Goal: Information Seeking & Learning: Learn about a topic

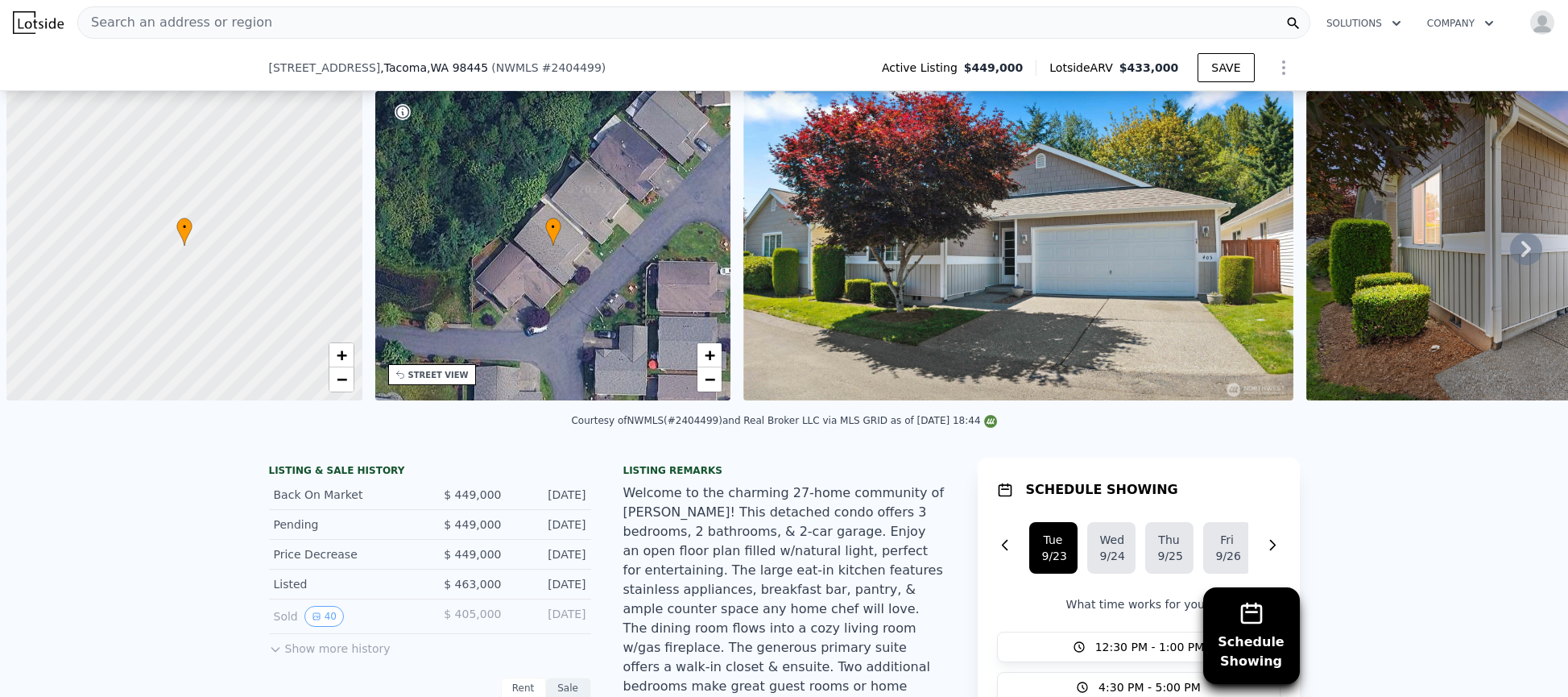
select select "30"
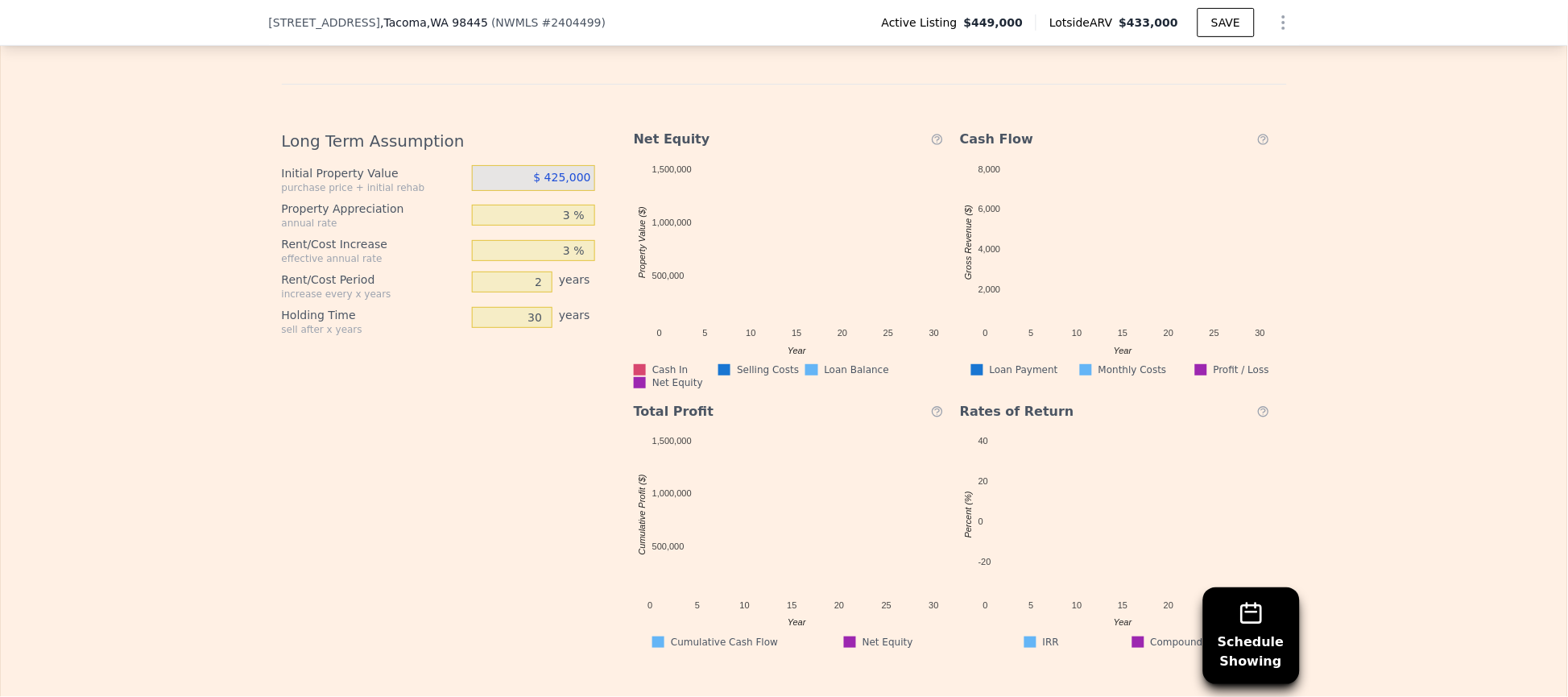
scroll to position [2653, 0]
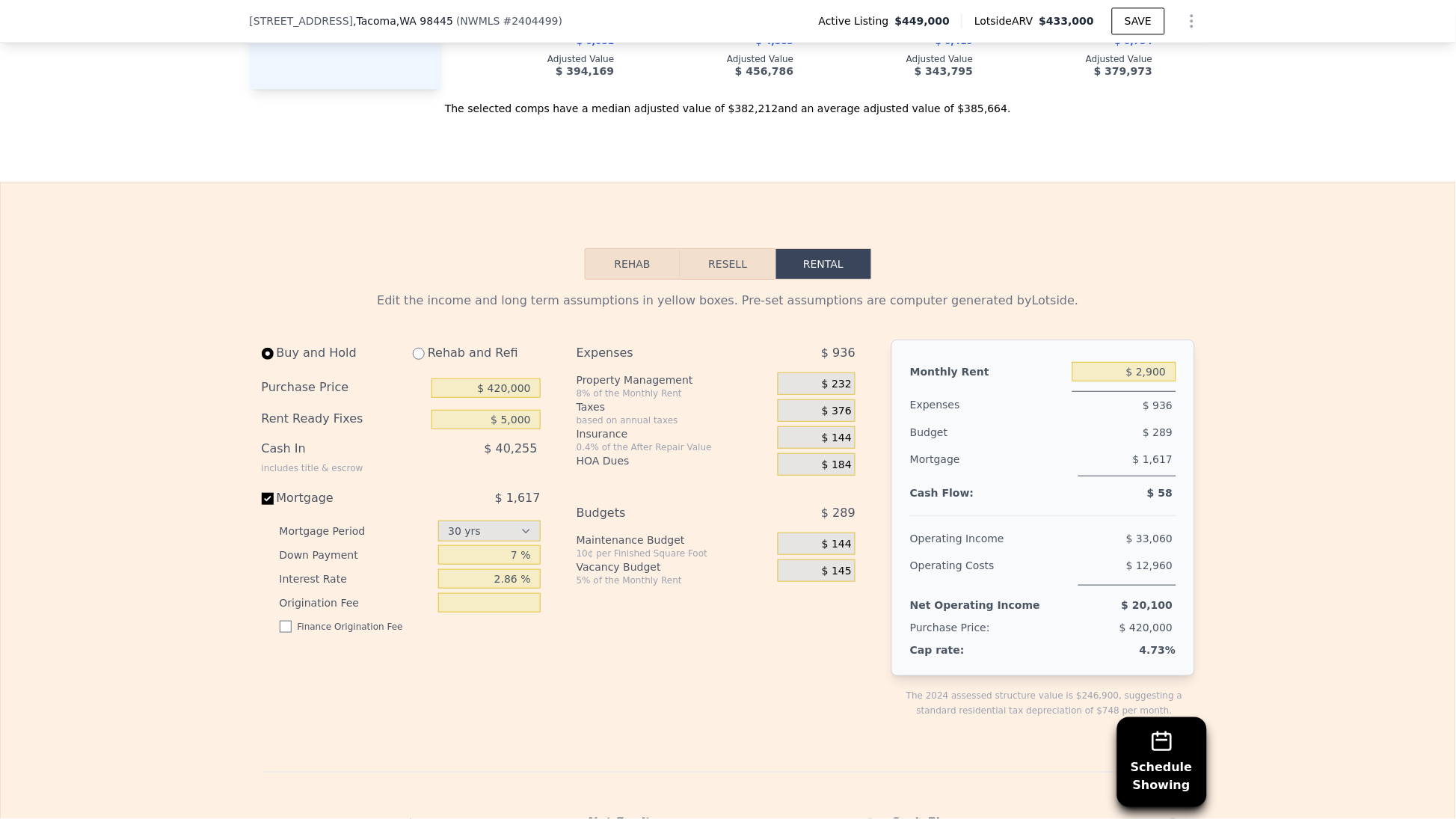
drag, startPoint x: 1120, startPoint y: 199, endPoint x: 1236, endPoint y: 143, distance: 128.8
click at [1236, 182] on div "Rehab Resell Rental Edit the income and long term assumptions in yellow boxes. …" at bounding box center [728, 772] width 1456 height 1181
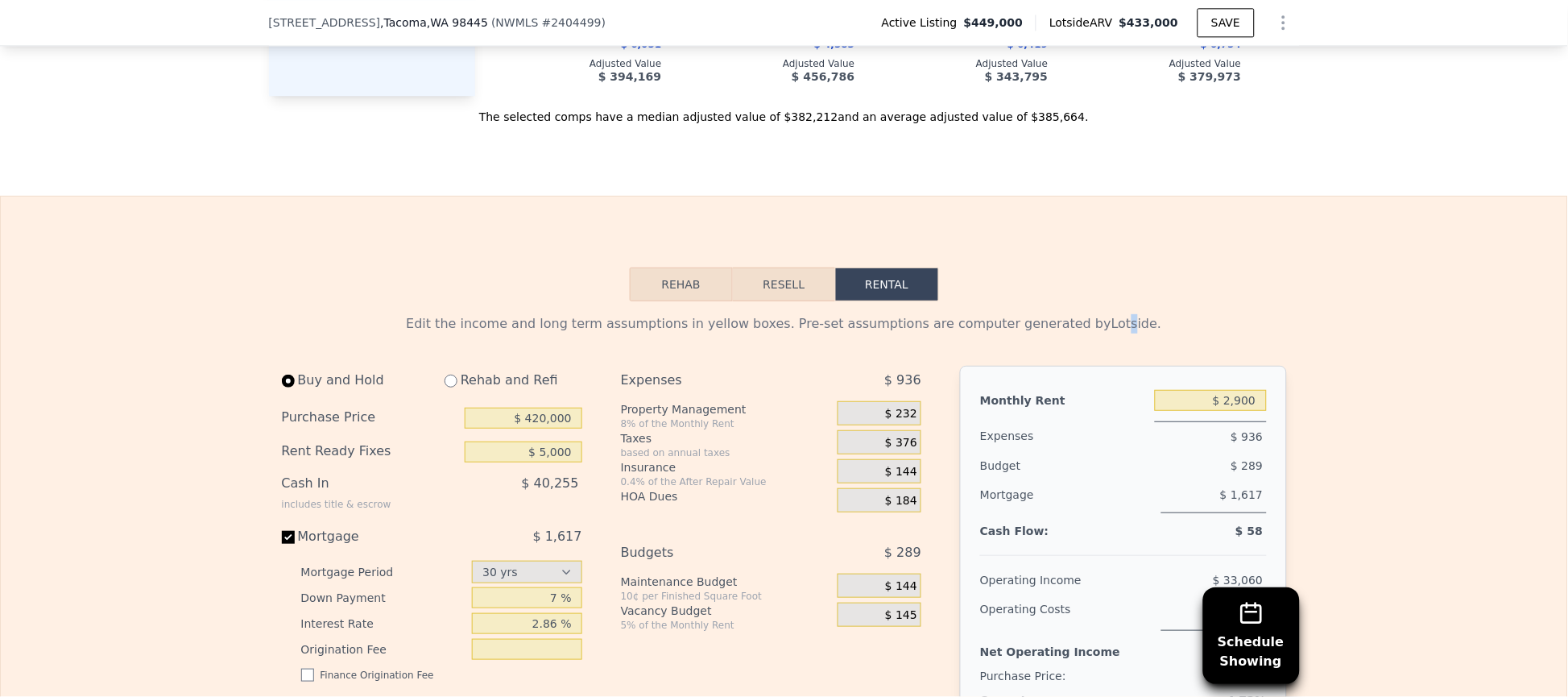
drag, startPoint x: 1141, startPoint y: 126, endPoint x: 1086, endPoint y: 281, distance: 164.5
click at [1086, 314] on div "Edit the income and long term assumptions in yellow boxes. Pre-set assumptions …" at bounding box center [785, 324] width 1005 height 20
click at [1216, 390] on input "$ 2,900" at bounding box center [1210, 400] width 112 height 21
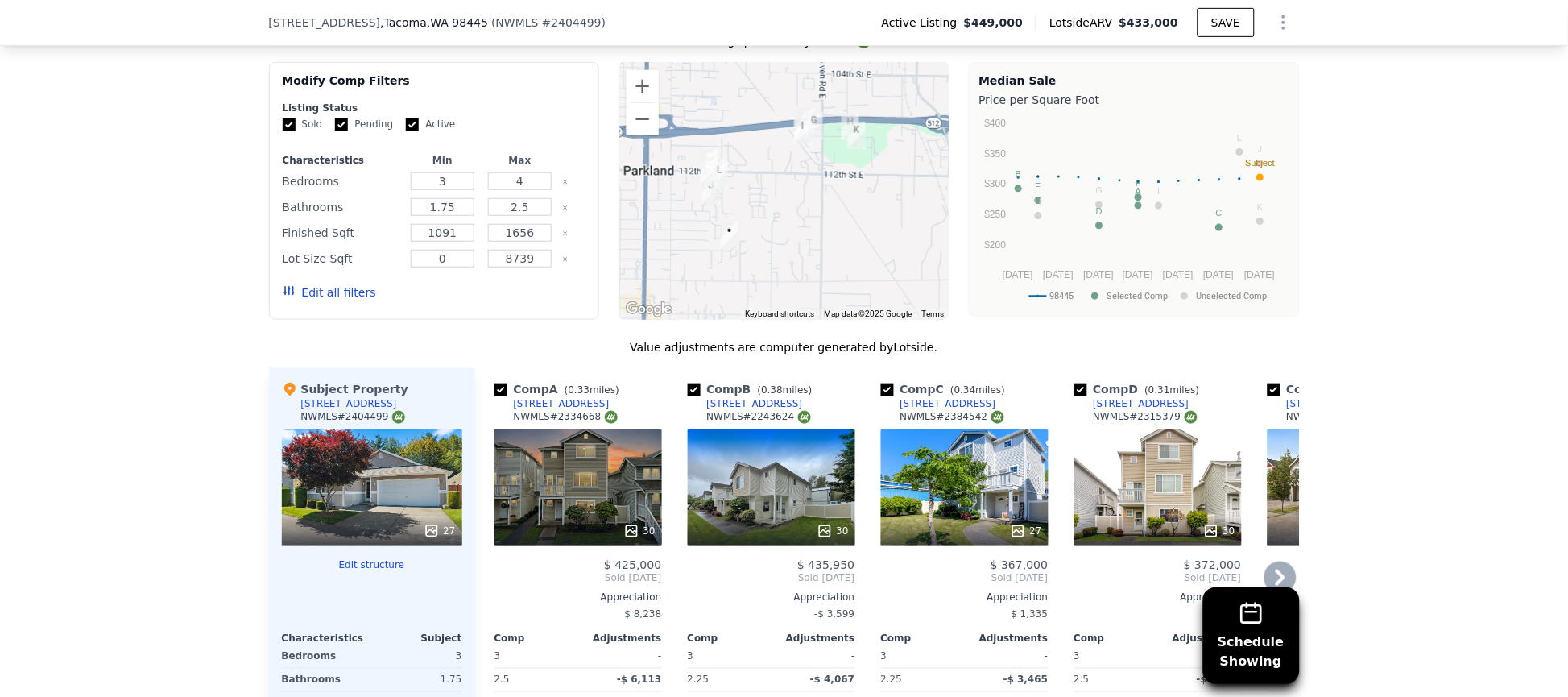
scroll to position [1565, 0]
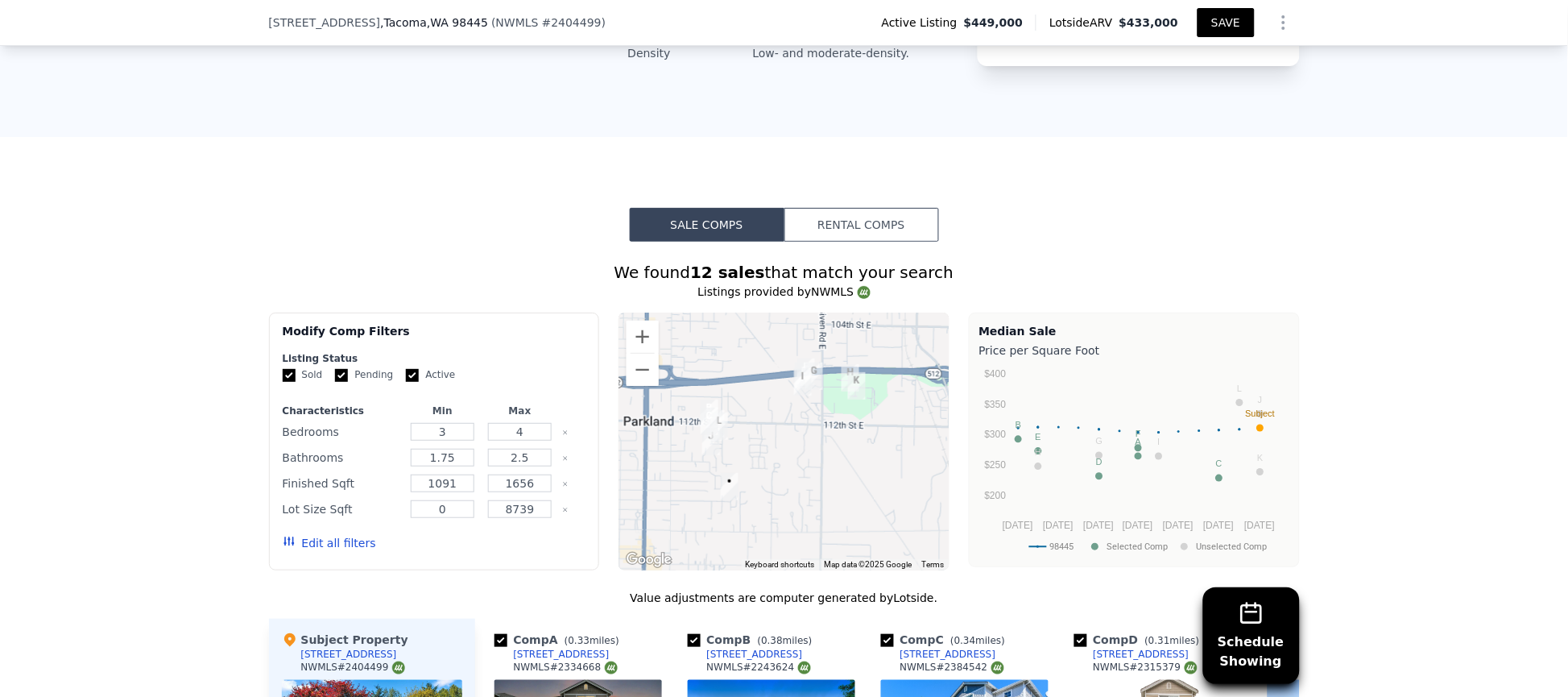
click at [1212, 21] on button "SAVE" at bounding box center [1226, 22] width 57 height 29
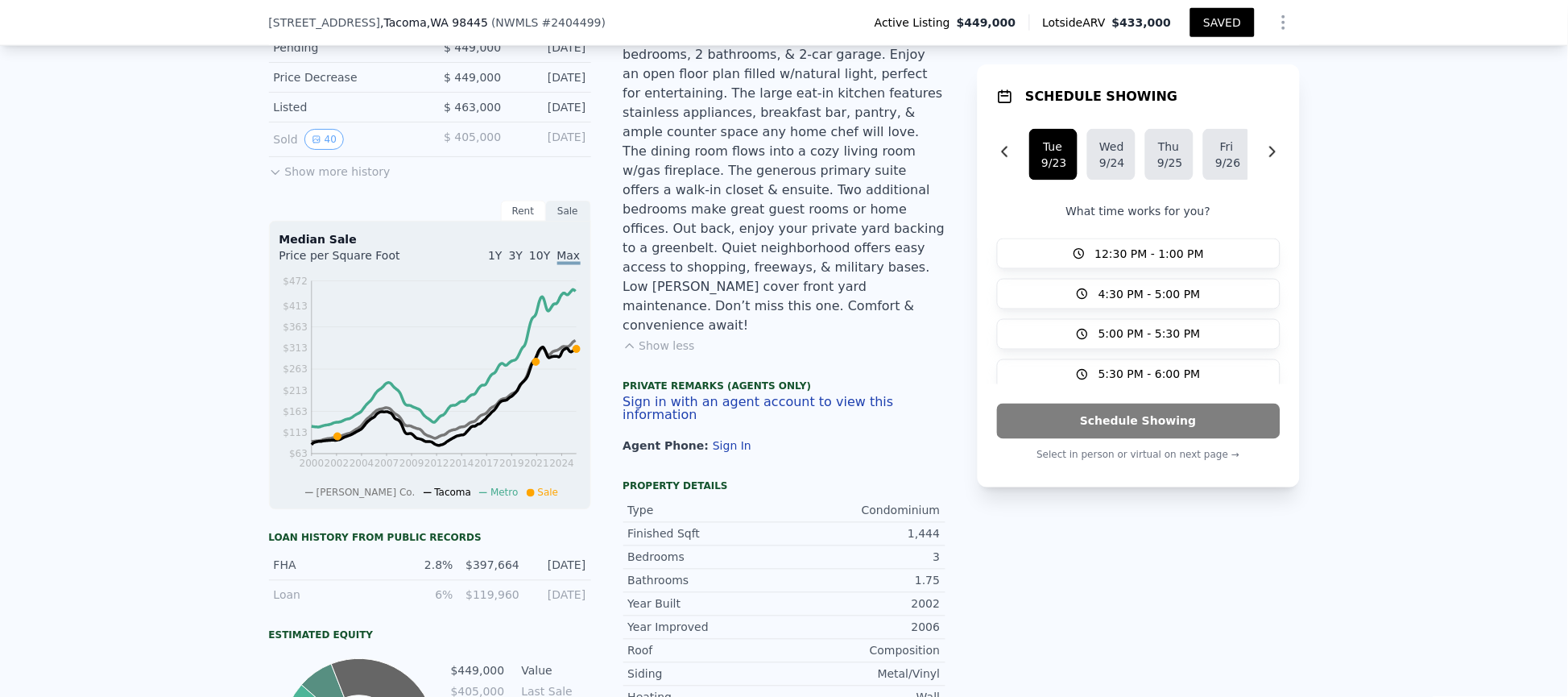
scroll to position [6, 0]
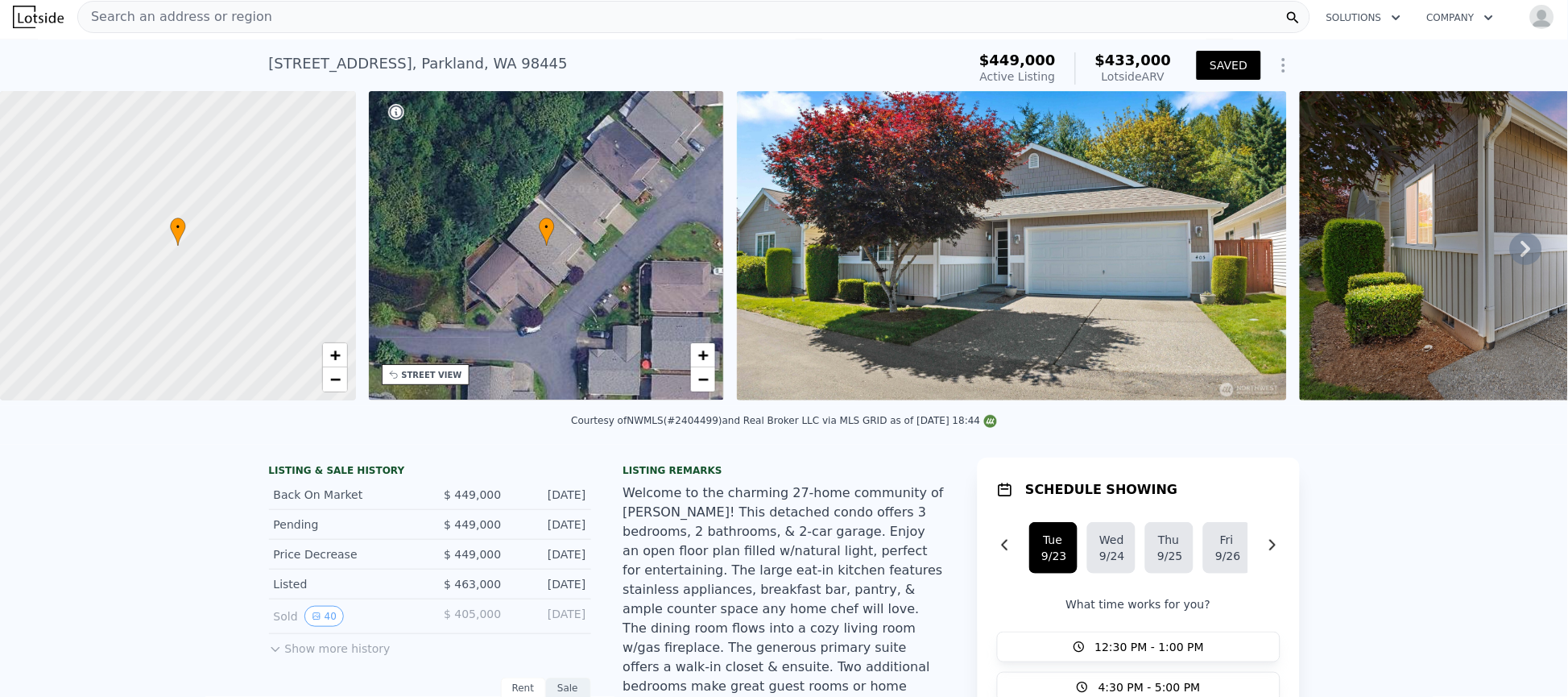
click at [441, 13] on div "Search an address or region" at bounding box center [693, 17] width 1233 height 33
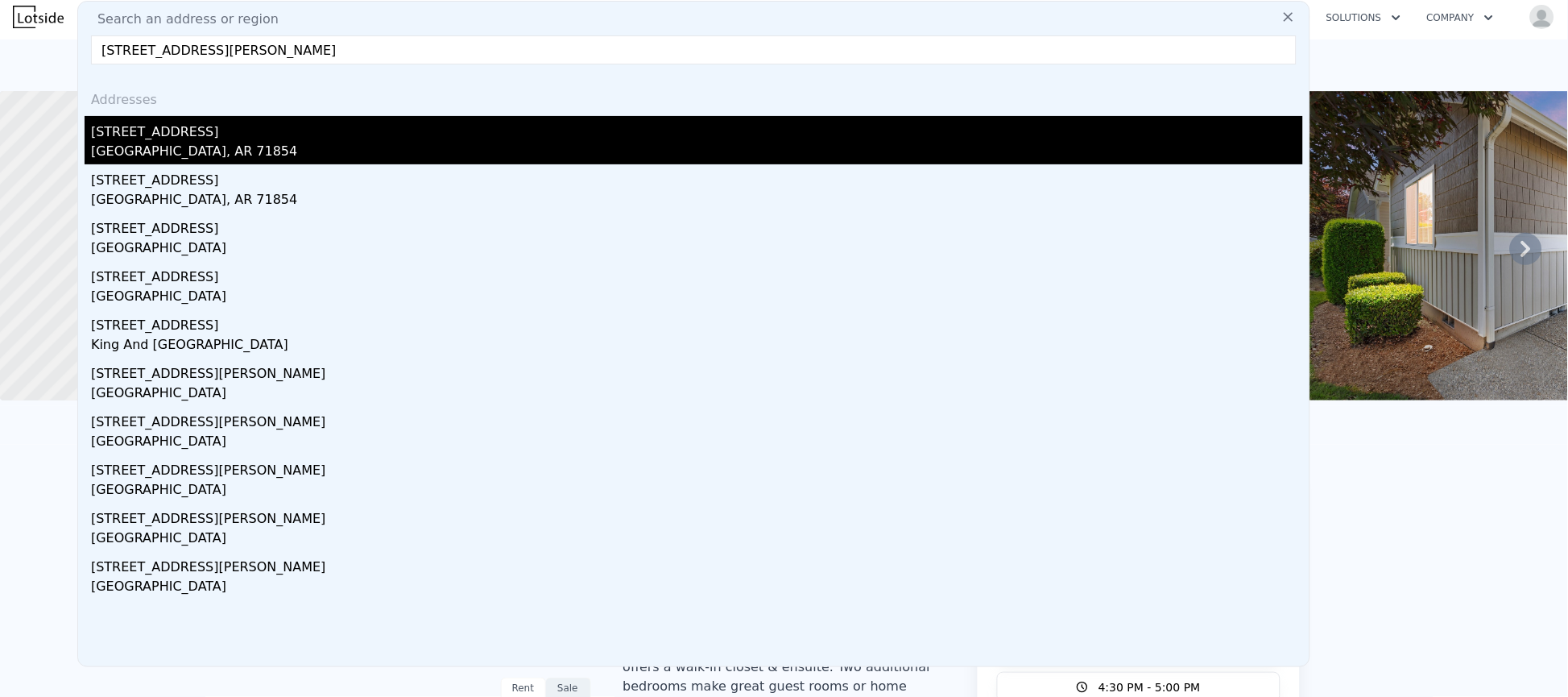
type input "[STREET_ADDRESS][PERSON_NAME]"
click at [192, 136] on div "[STREET_ADDRESS]" at bounding box center [697, 129] width 1212 height 26
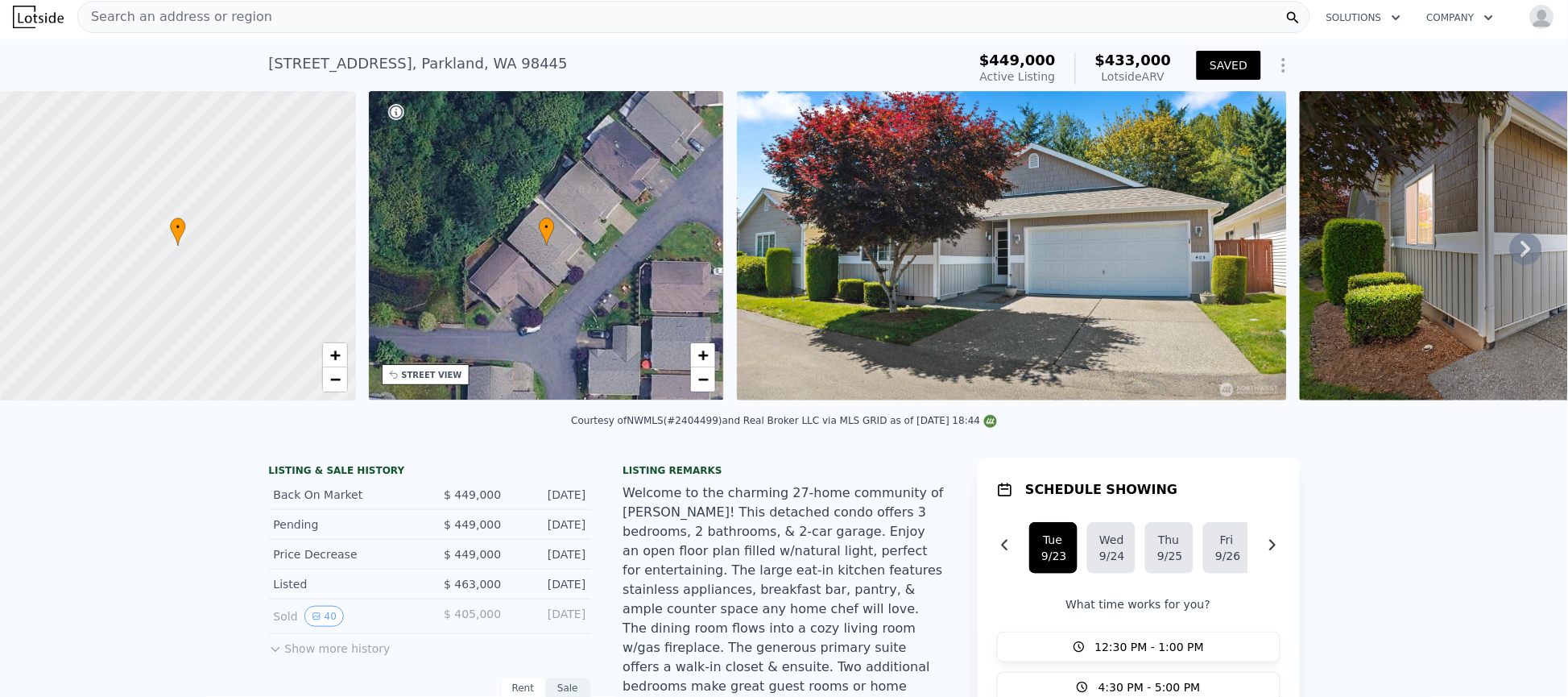
click at [322, 28] on div "Search an address or region" at bounding box center [693, 17] width 1233 height 33
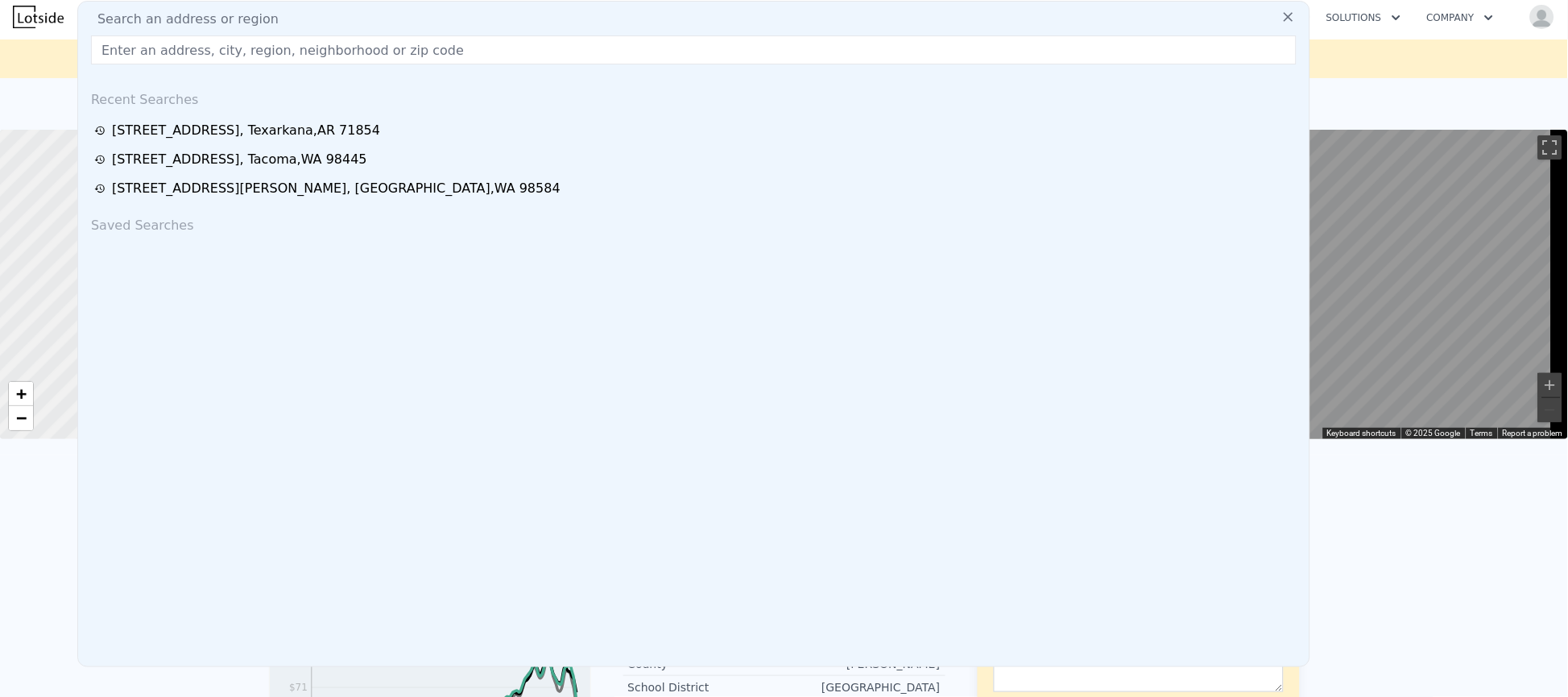
click at [281, 49] on input "text" at bounding box center [693, 50] width 1205 height 29
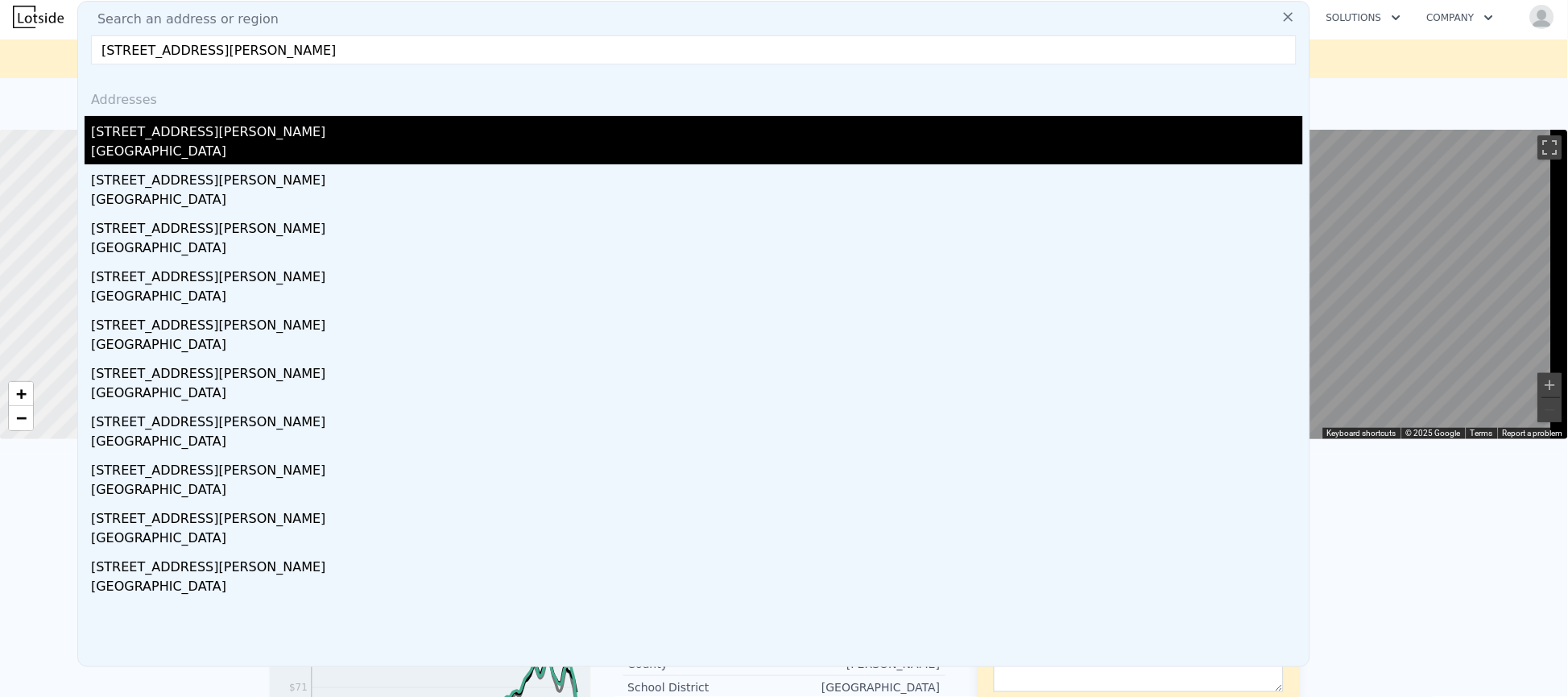
type input "[STREET_ADDRESS][PERSON_NAME]"
click at [160, 138] on div "[STREET_ADDRESS][PERSON_NAME]" at bounding box center [697, 129] width 1212 height 26
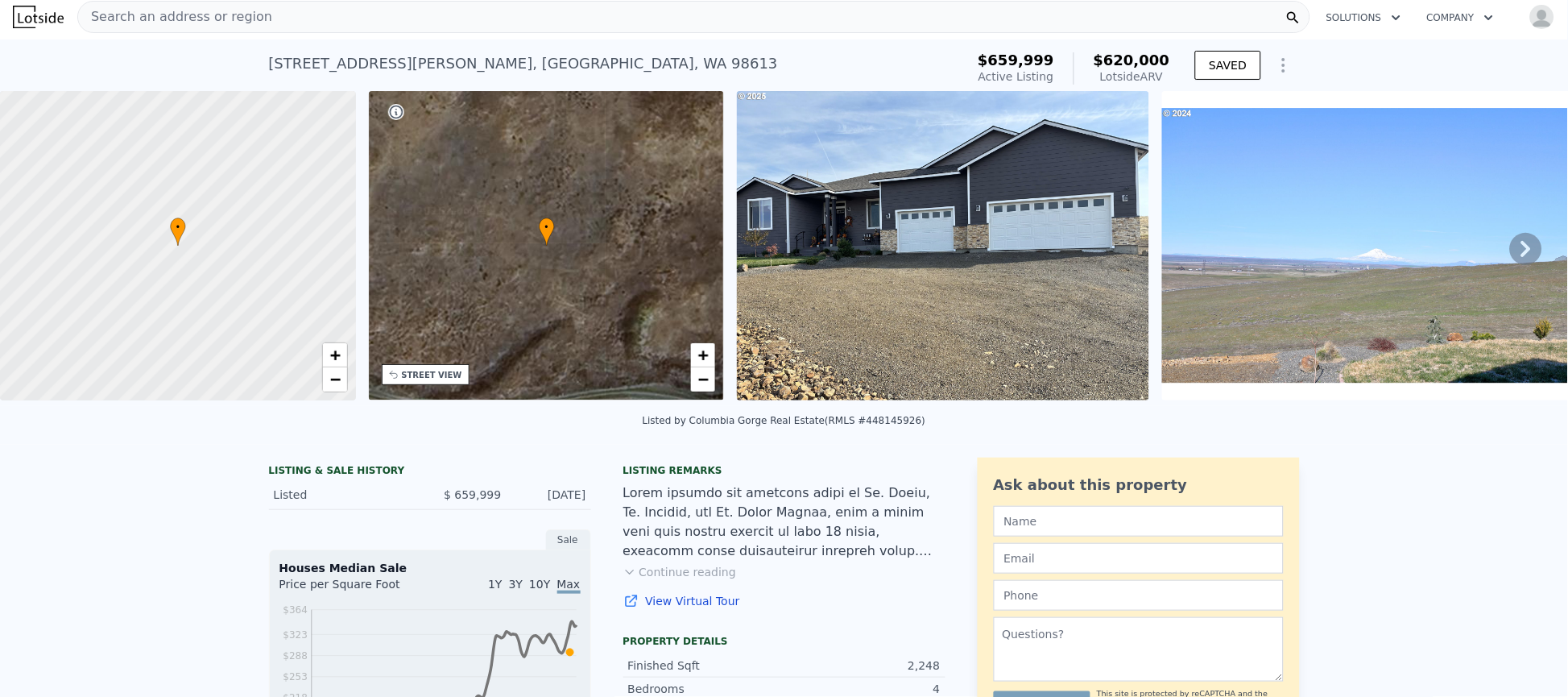
click at [1048, 258] on img at bounding box center [943, 245] width 413 height 310
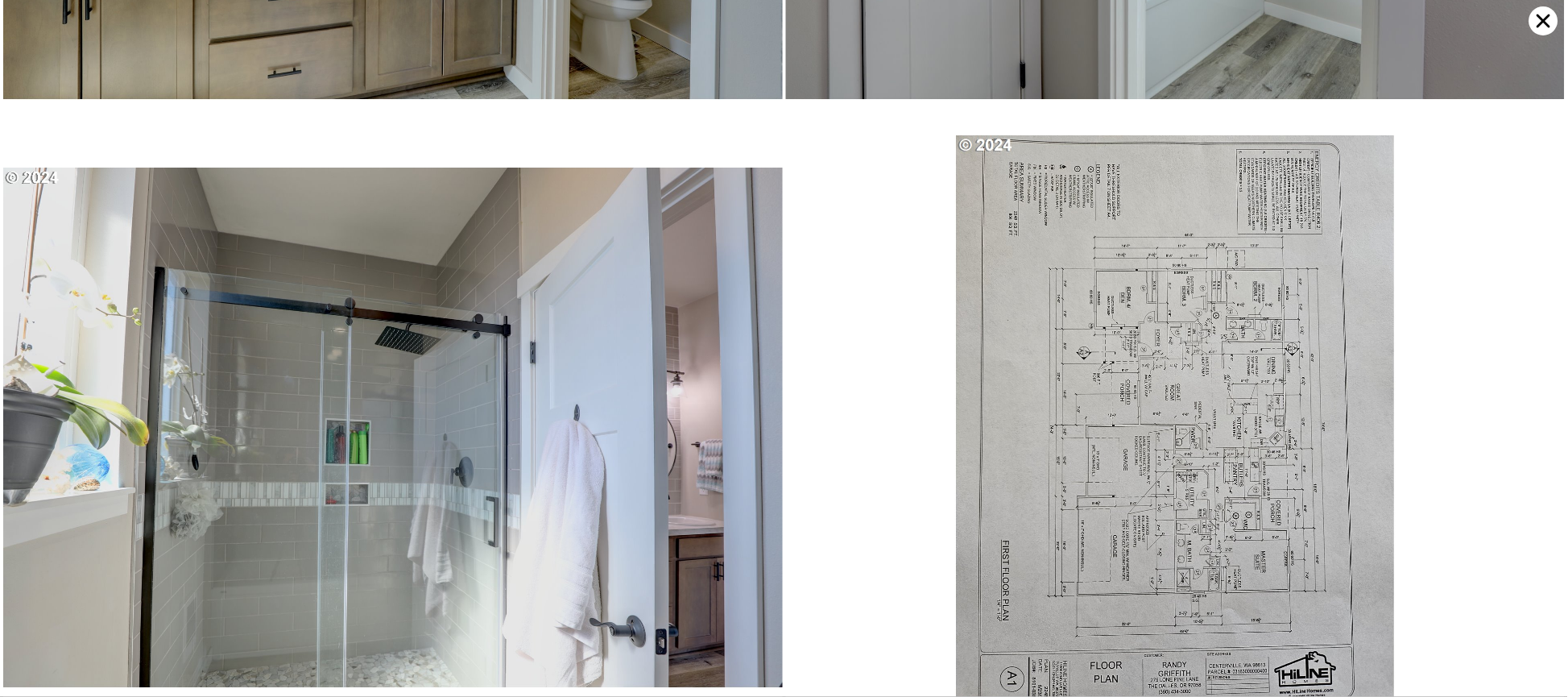
scroll to position [9886, 0]
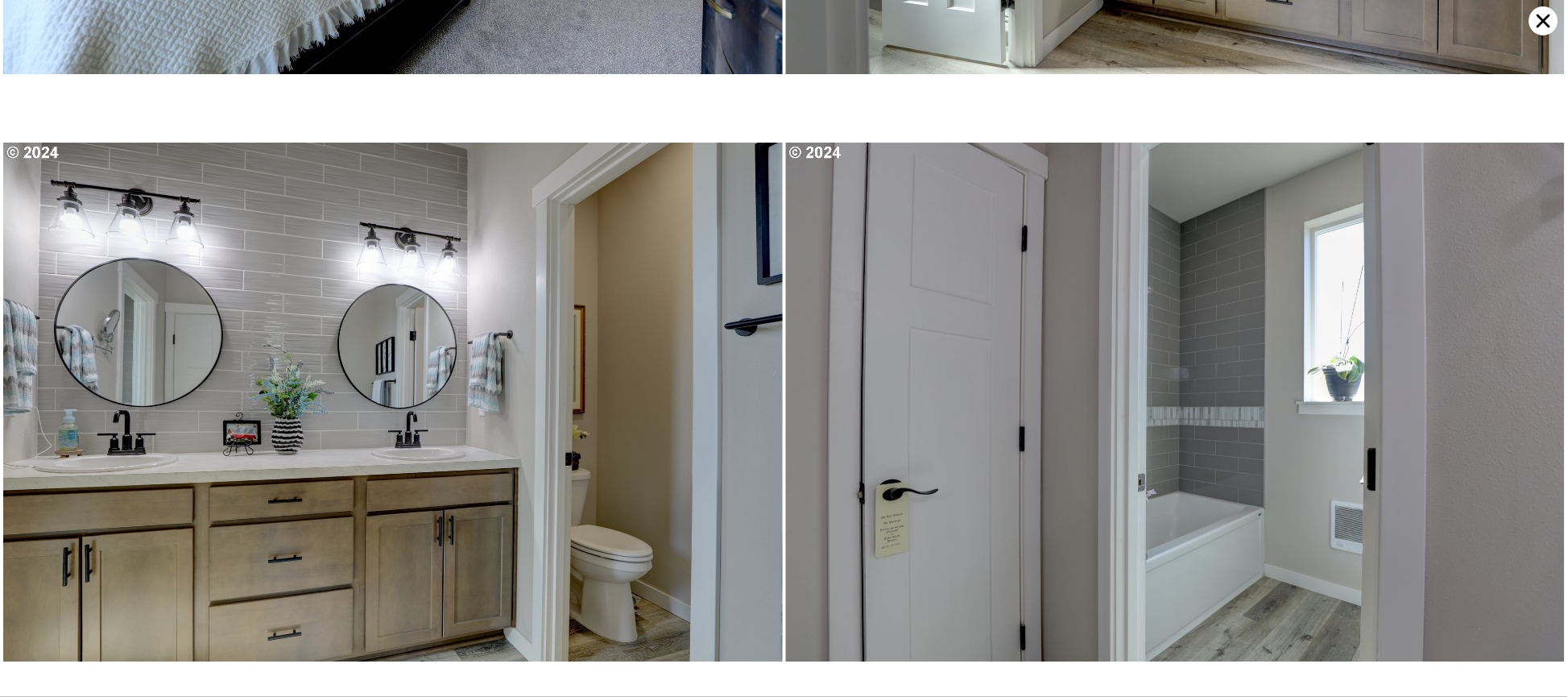
click at [1552, 23] on icon at bounding box center [1544, 21] width 29 height 29
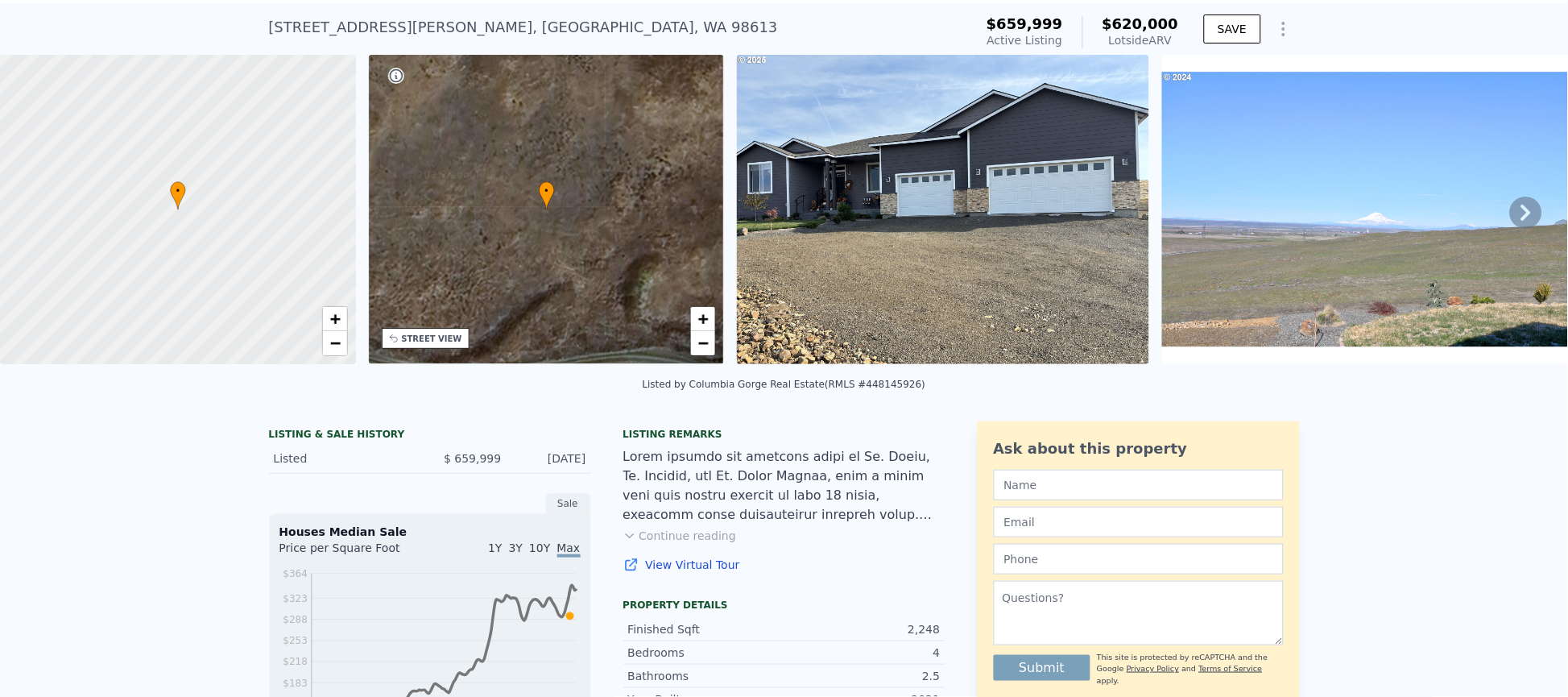
scroll to position [6, 0]
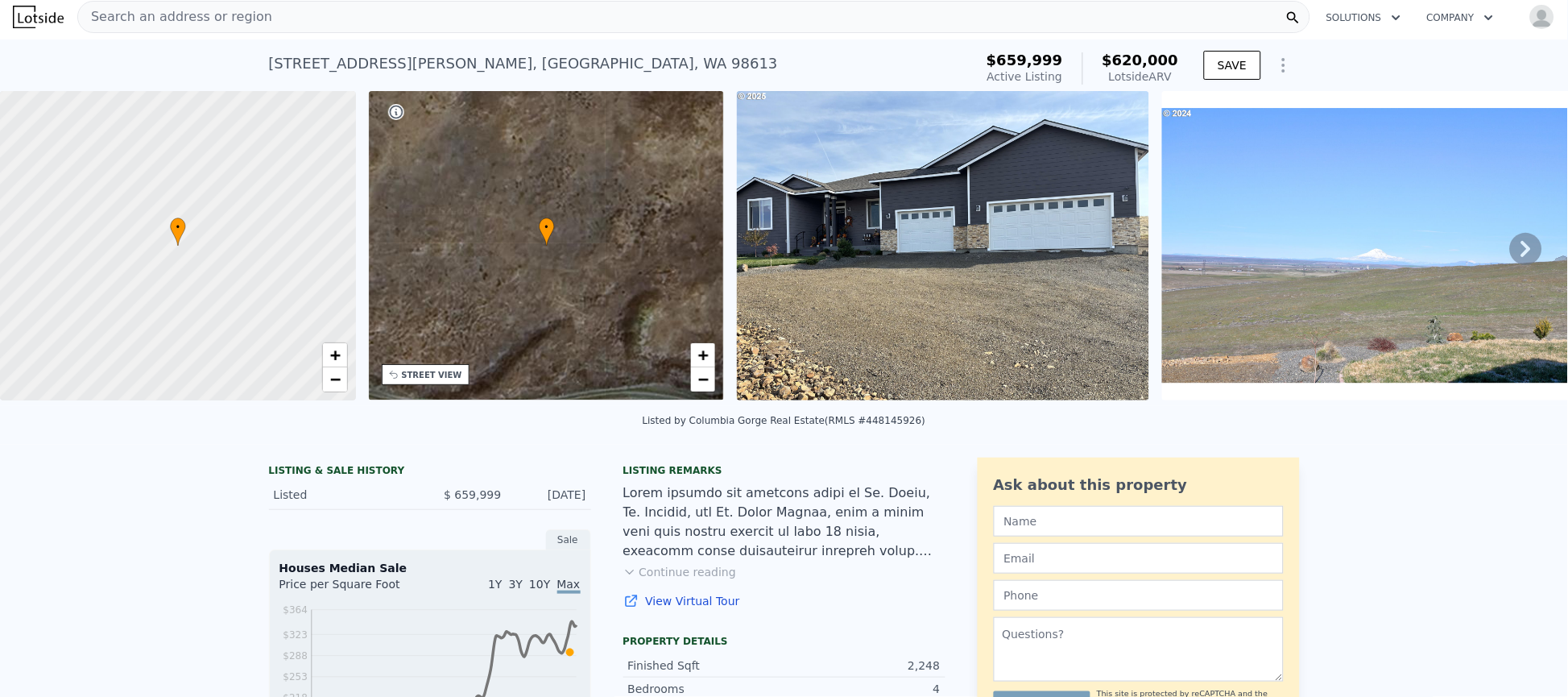
click at [166, 20] on span "Search an address or region" at bounding box center [175, 16] width 194 height 20
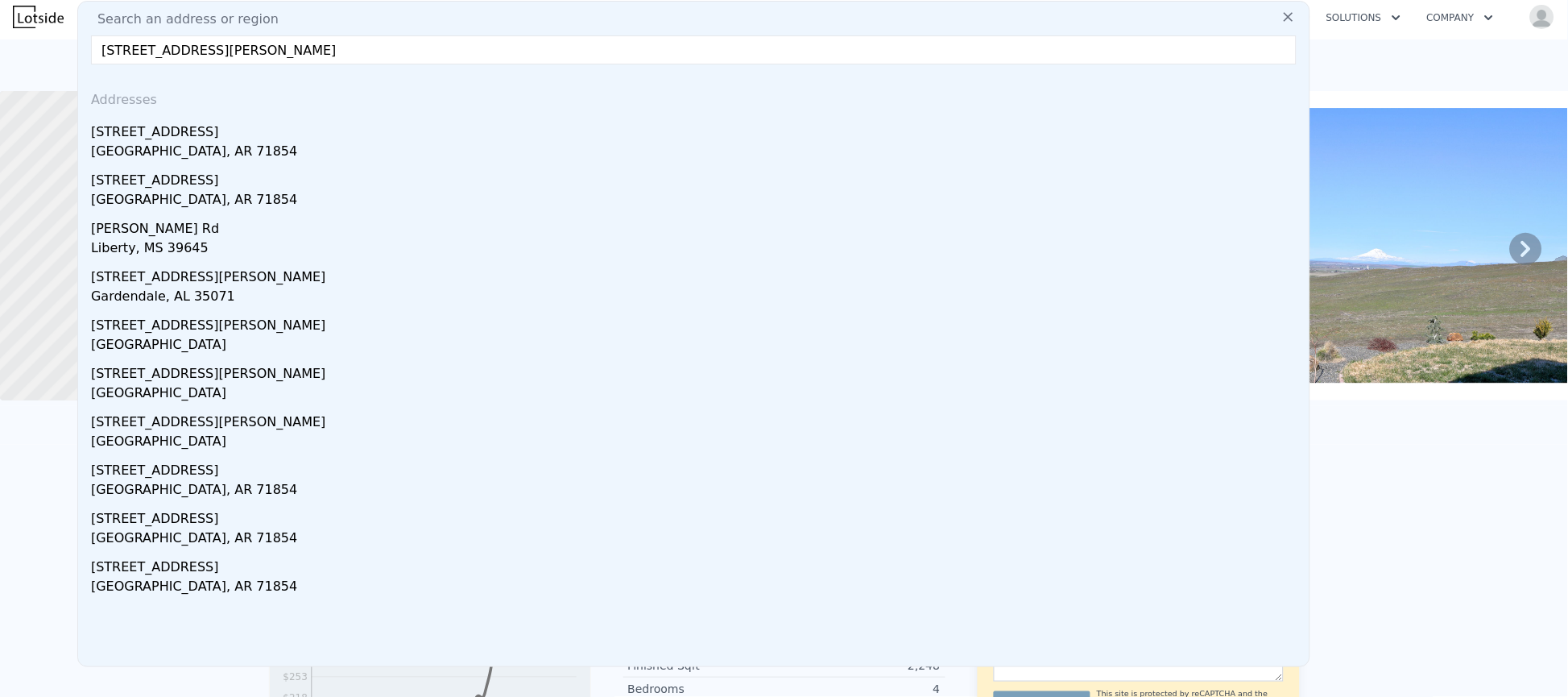
click at [315, 56] on input "[STREET_ADDRESS][PERSON_NAME]" at bounding box center [693, 50] width 1205 height 29
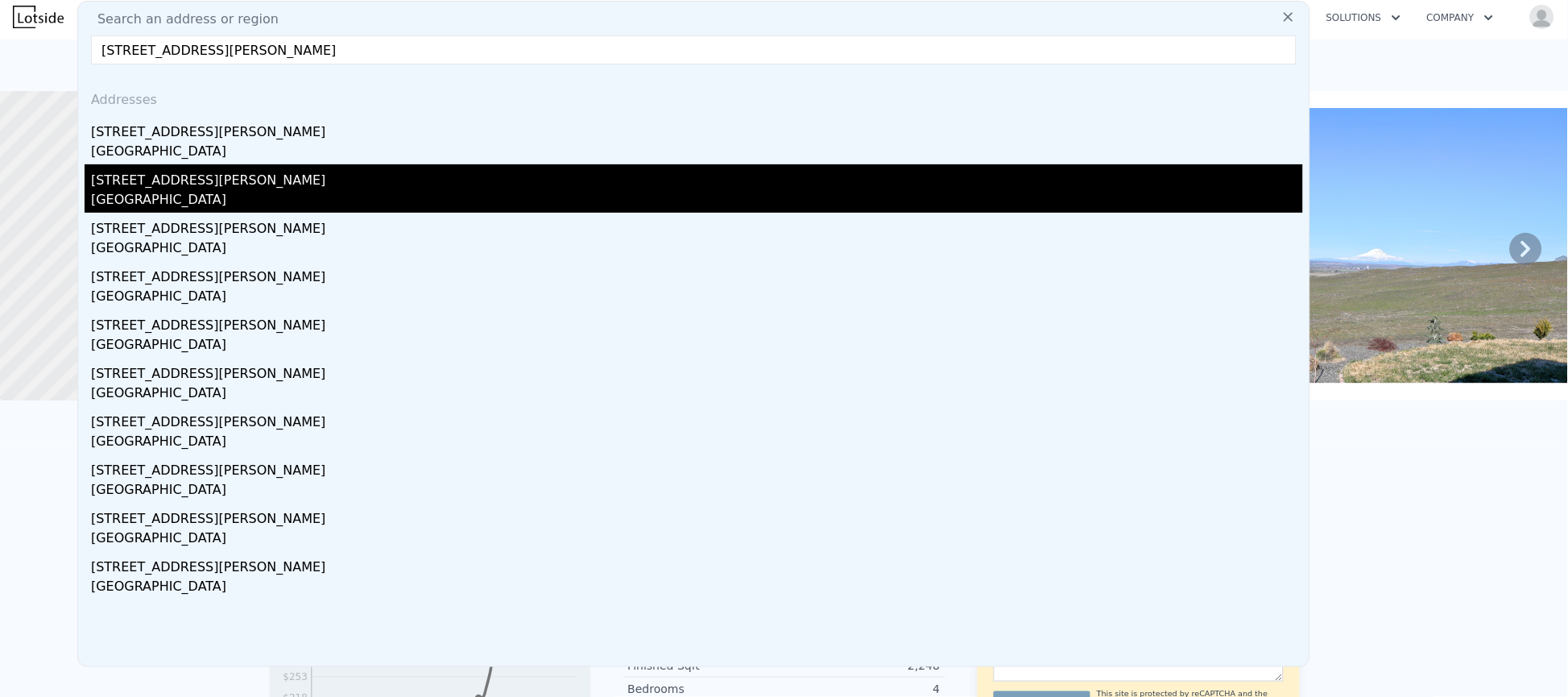
type input "[STREET_ADDRESS][PERSON_NAME]"
click at [190, 203] on div "[GEOGRAPHIC_DATA]" at bounding box center [697, 202] width 1212 height 22
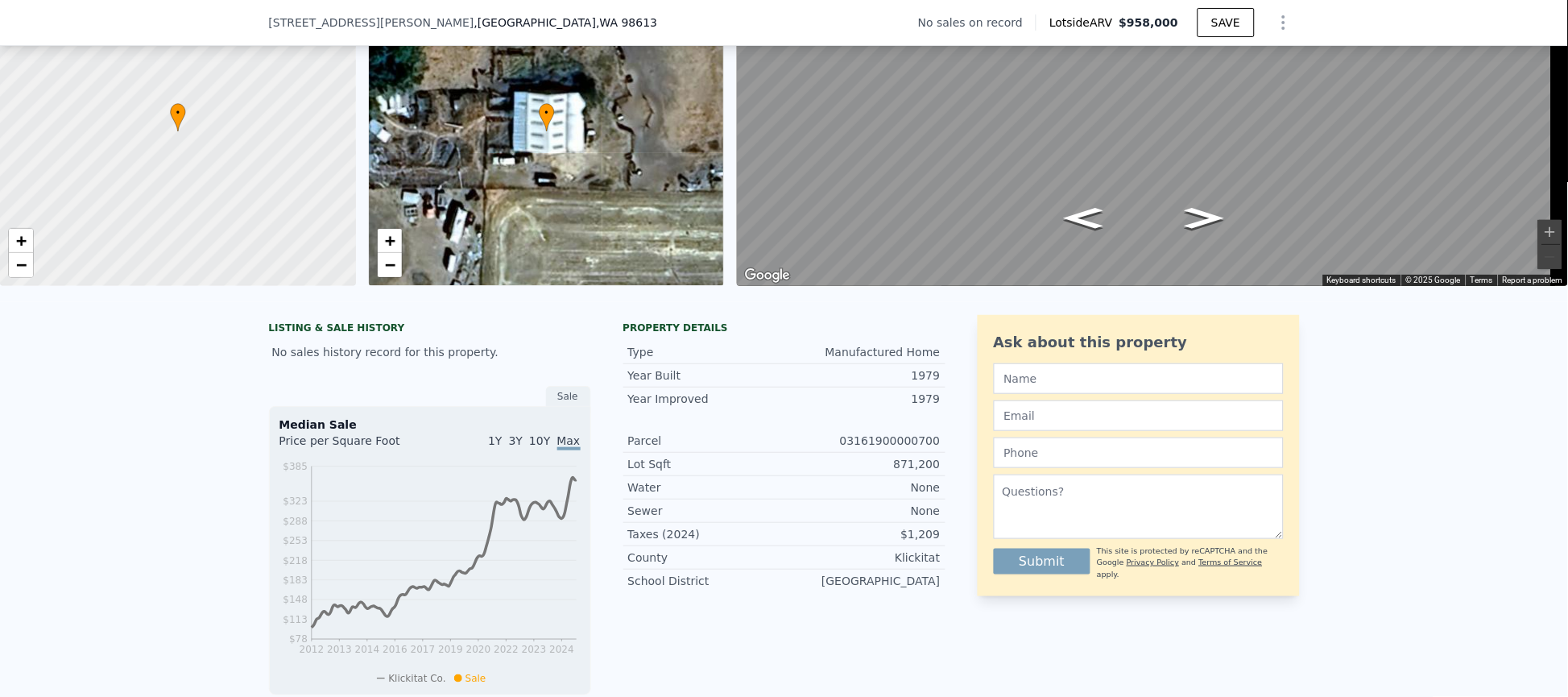
scroll to position [6, 0]
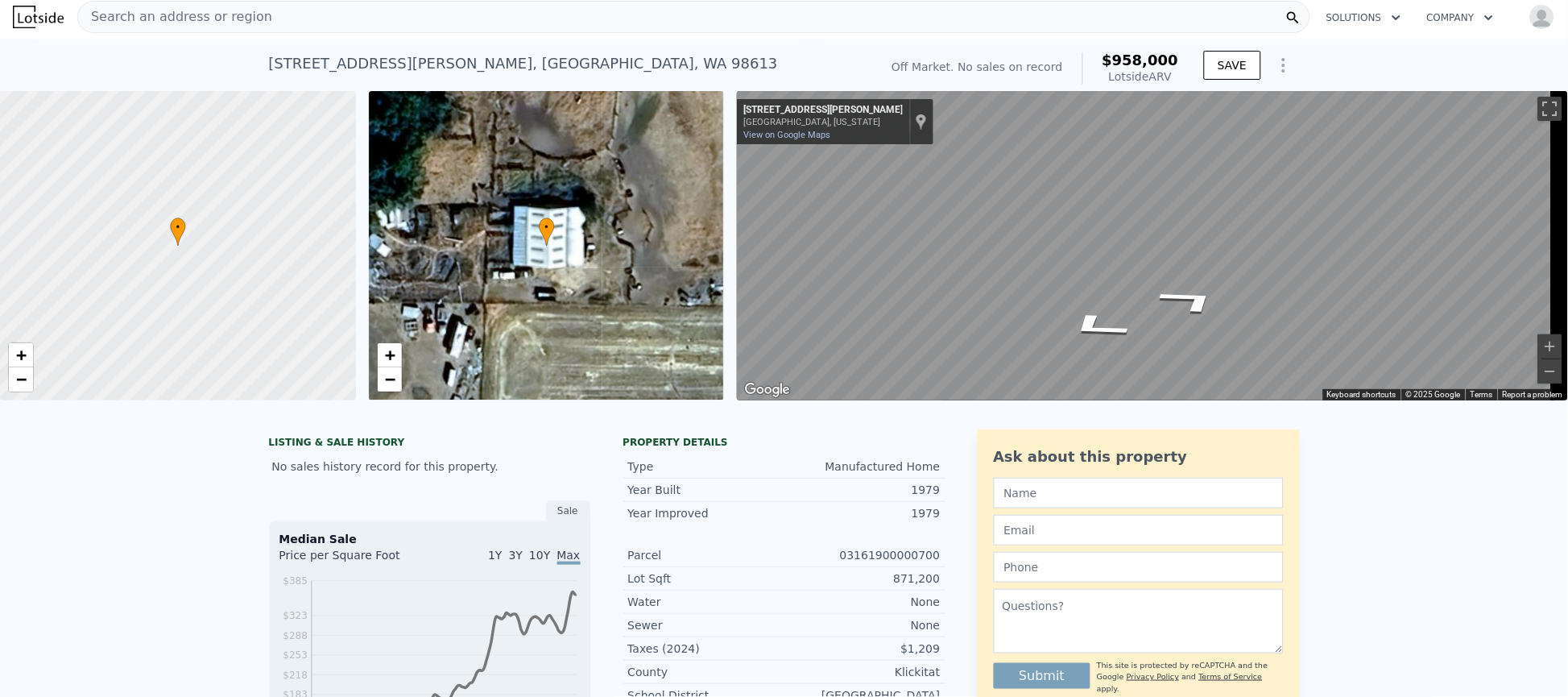
click at [1202, 308] on icon "Go South, Dooley Rd" at bounding box center [1191, 300] width 118 height 42
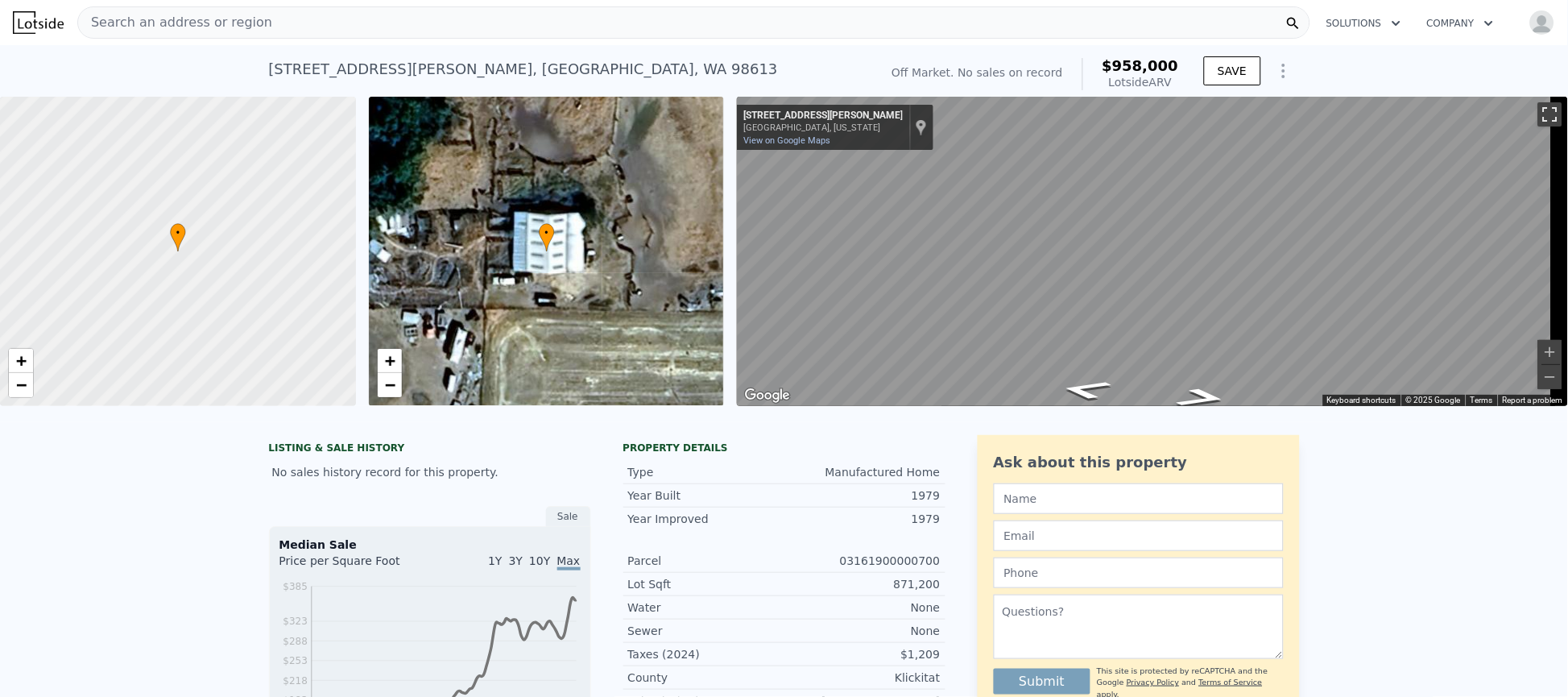
click at [1538, 106] on button "Toggle fullscreen view" at bounding box center [1550, 114] width 24 height 24
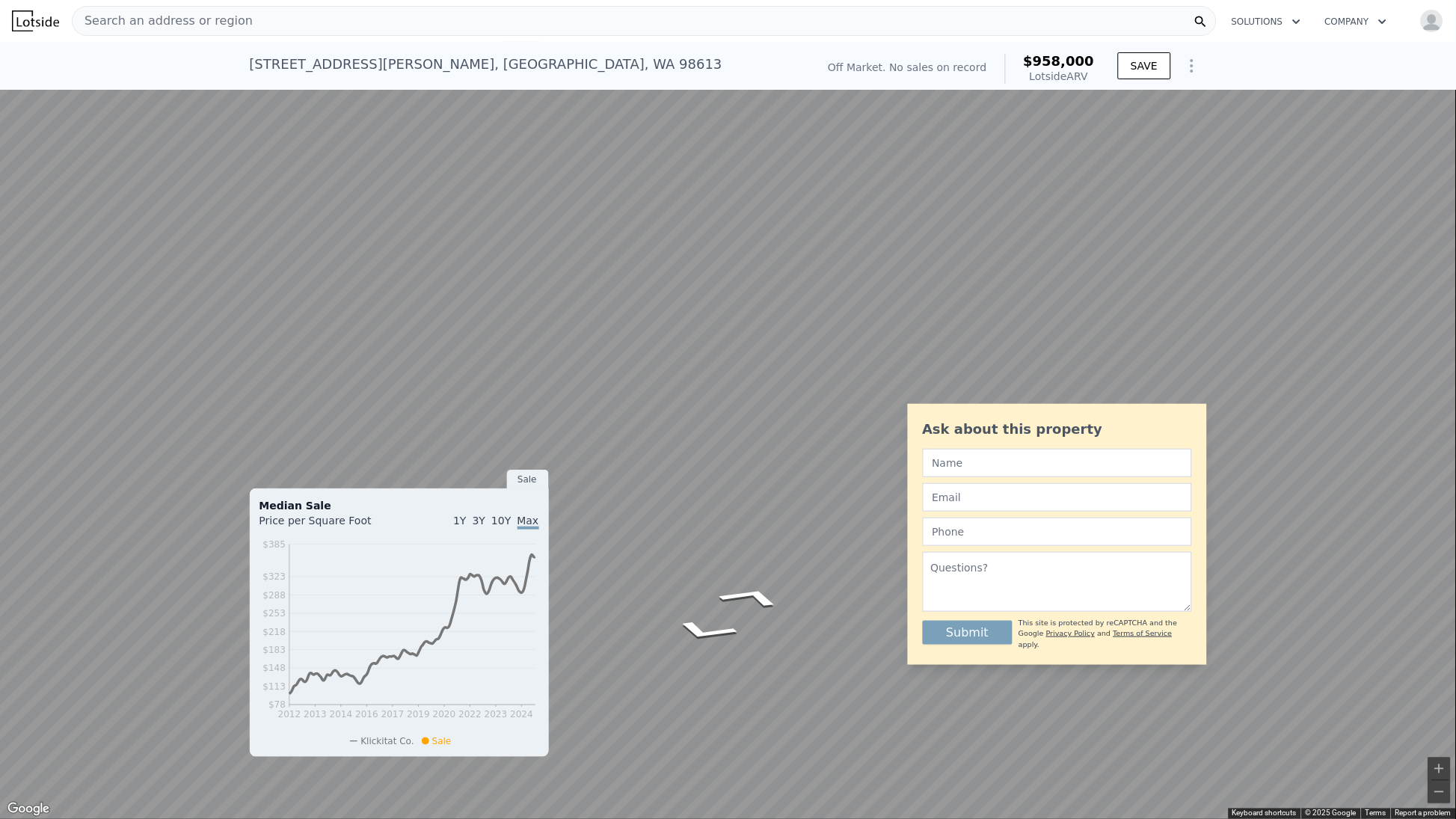
click at [1455, 484] on html "Search an address or region Solutions Company Open main menu Open user menu [ST…" at bounding box center [728, 410] width 1456 height 819
click at [54, 41] on link "View on Google Maps" at bounding box center [46, 41] width 80 height 10
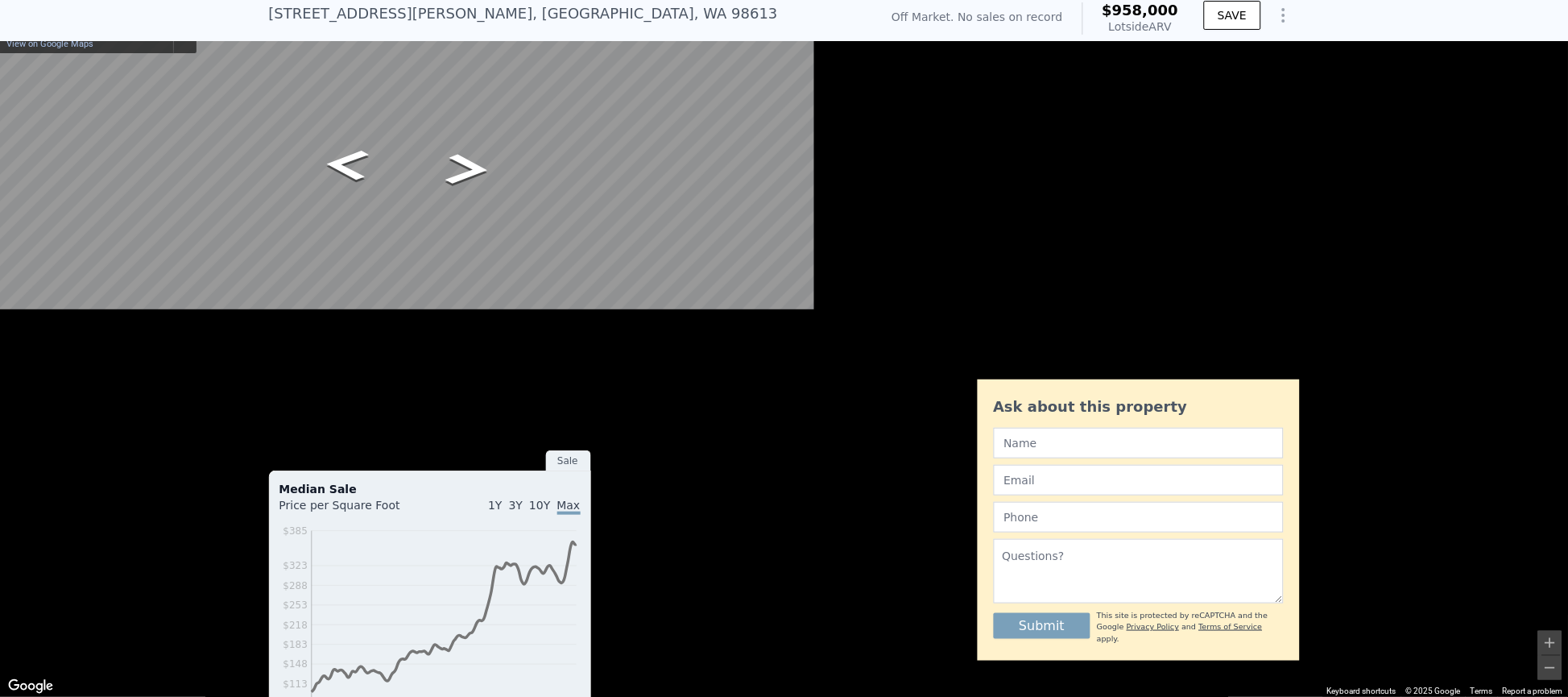
scroll to position [6, 0]
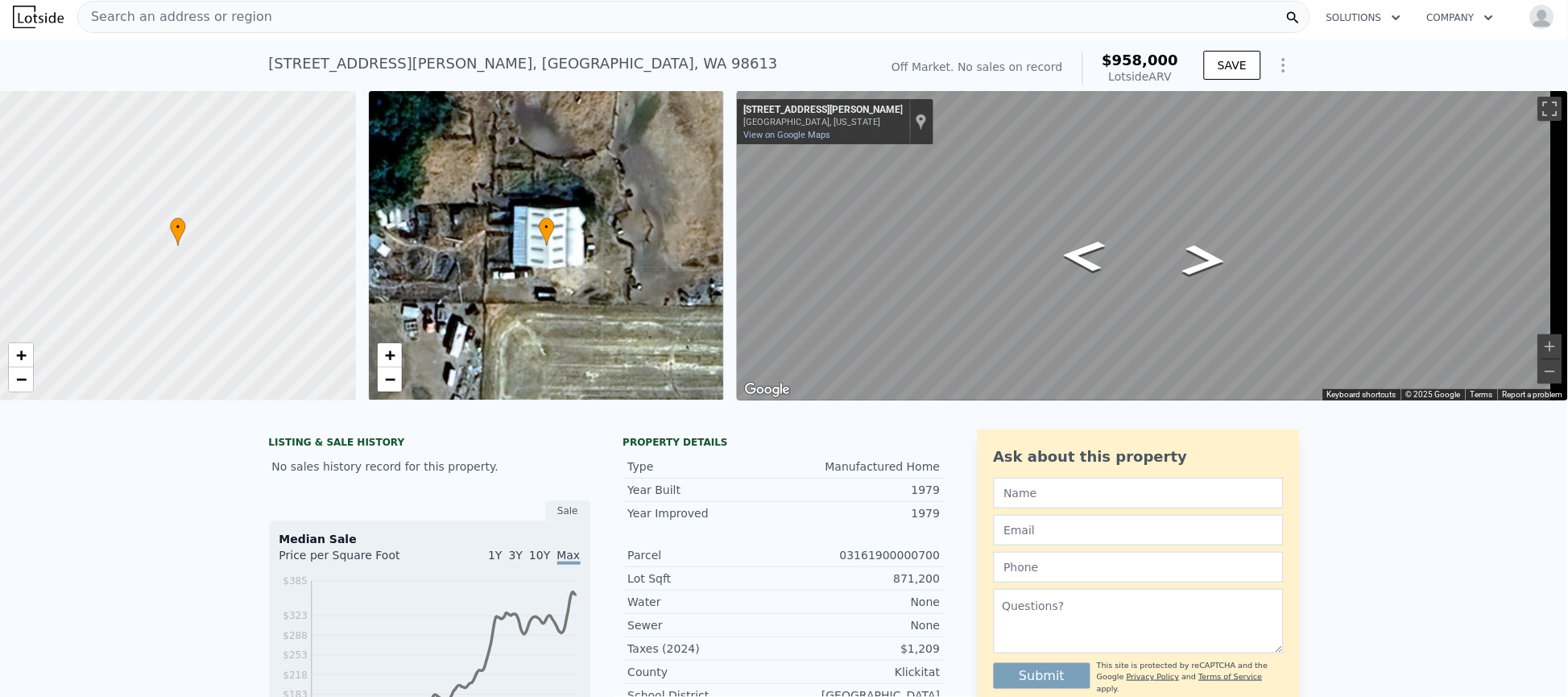
click at [477, 284] on div "• + −" at bounding box center [546, 245] width 356 height 310
click at [395, 362] on link "+" at bounding box center [389, 355] width 24 height 24
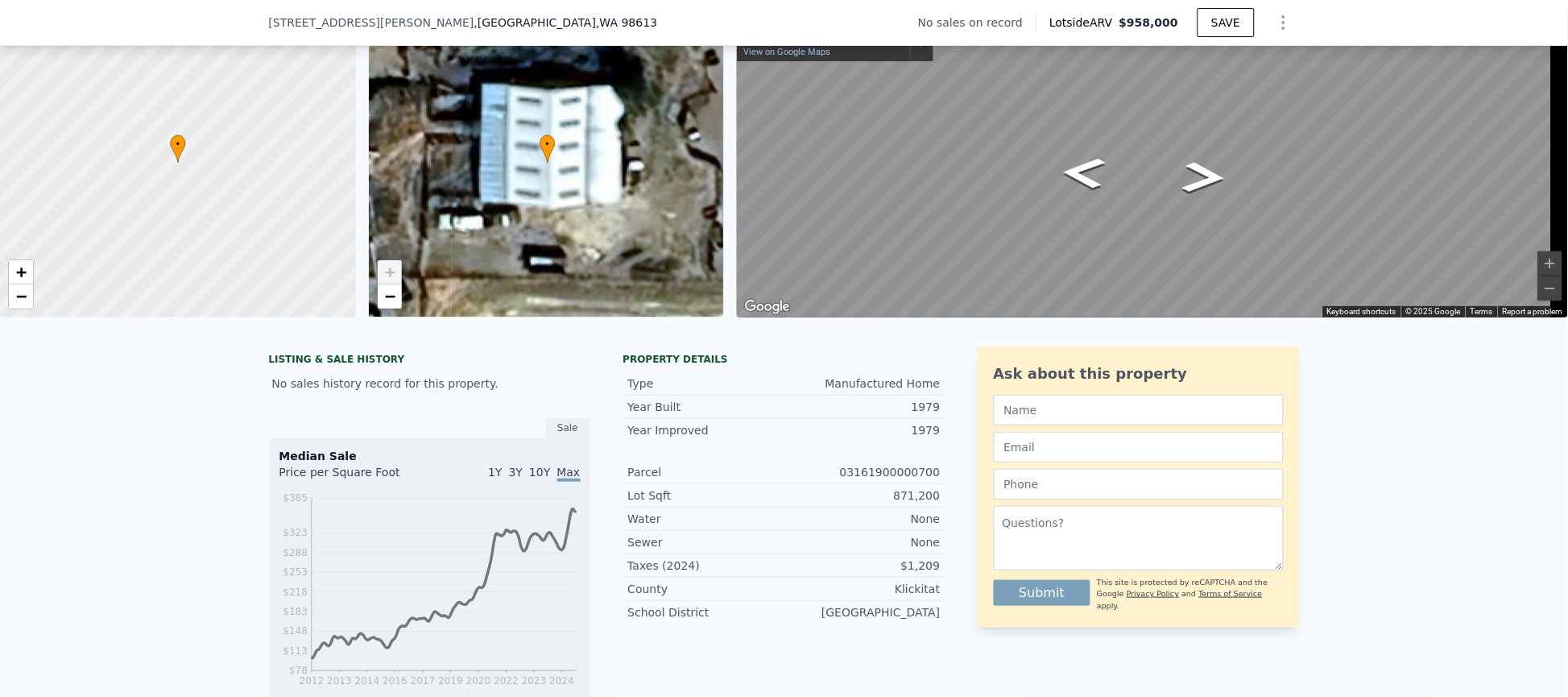
scroll to position [121, 0]
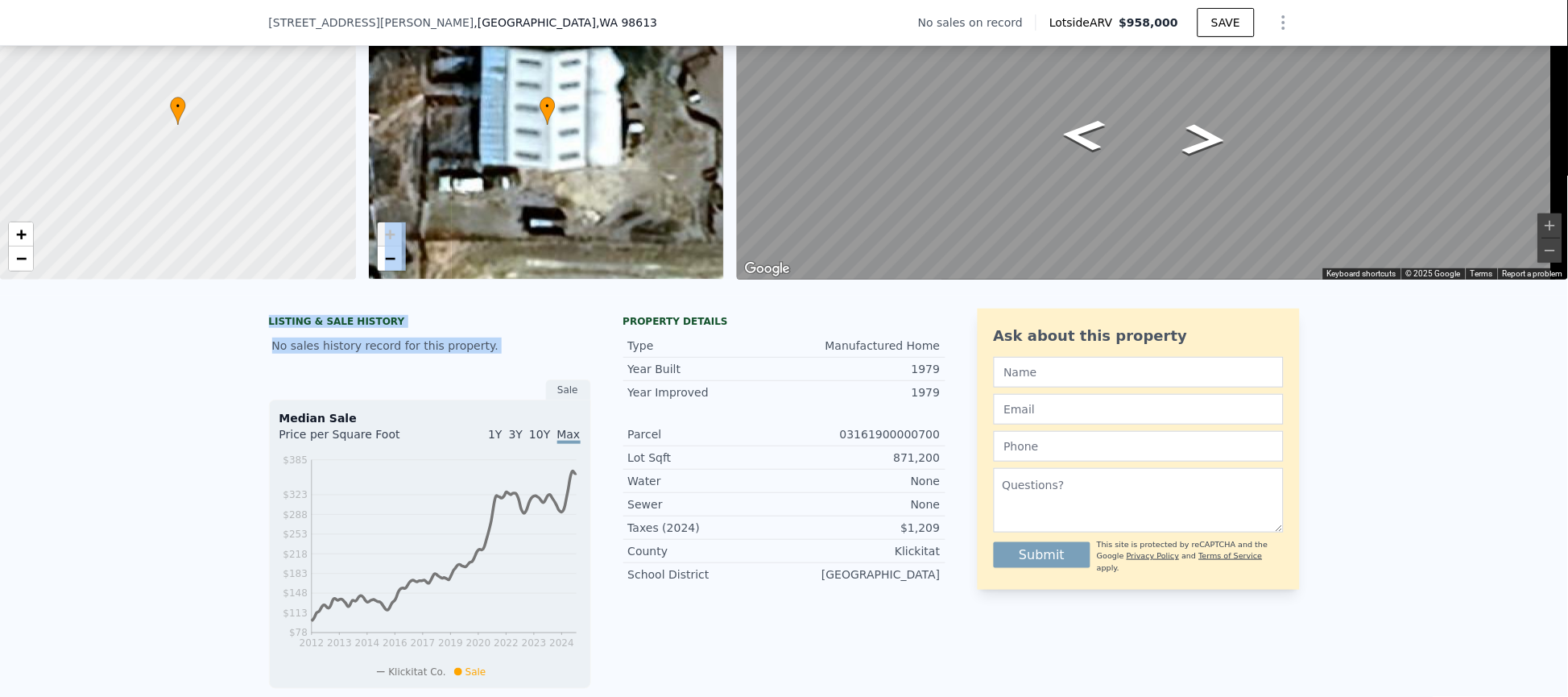
drag, startPoint x: 499, startPoint y: 389, endPoint x: 539, endPoint y: 151, distance: 241.3
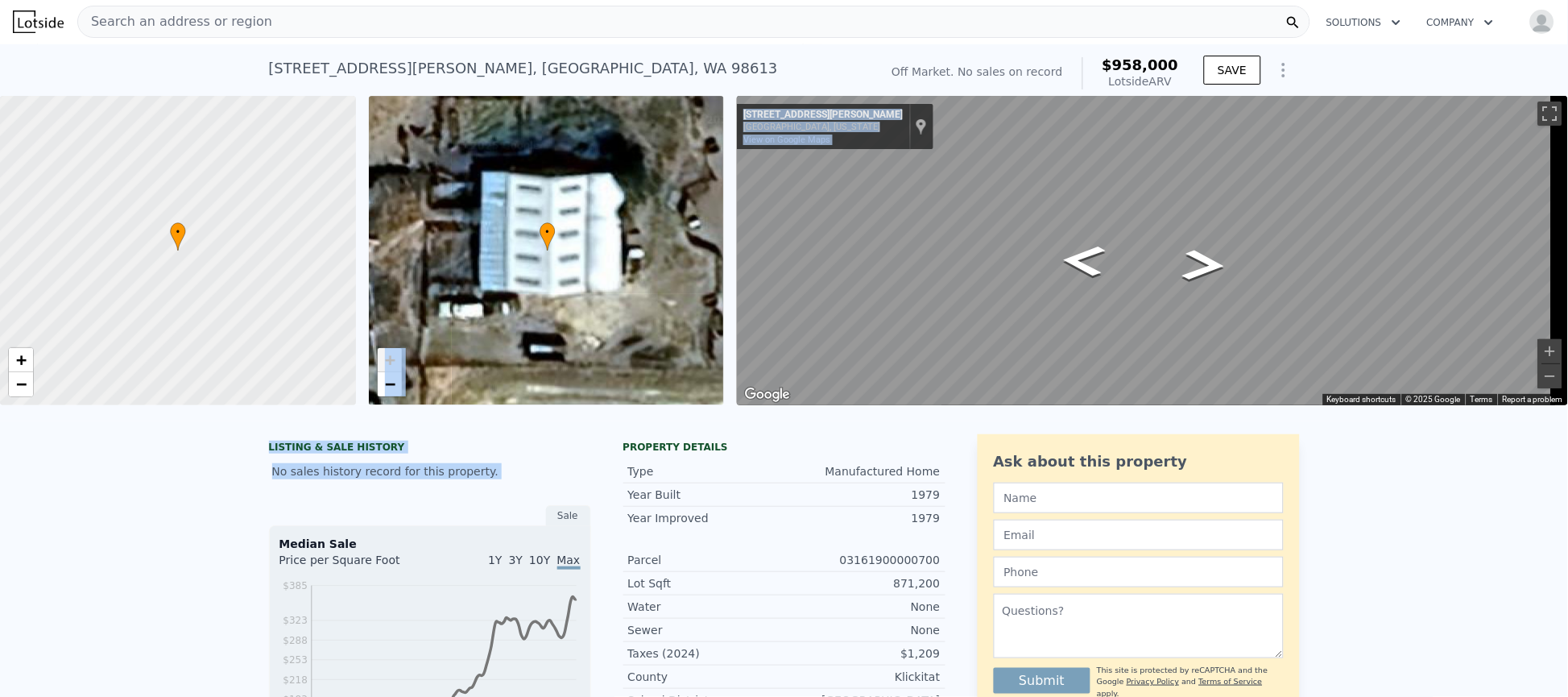
scroll to position [0, 0]
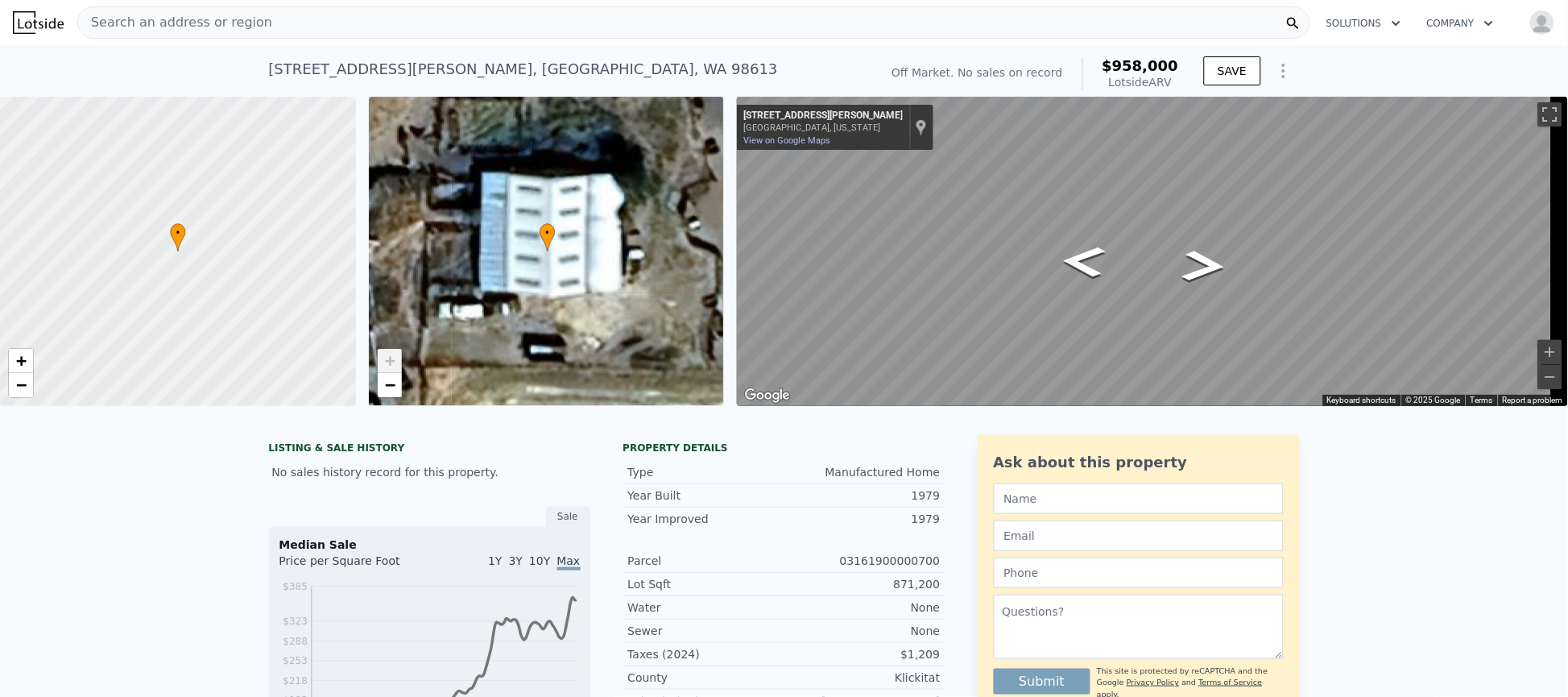
click at [355, 28] on div "Search an address or region" at bounding box center [693, 23] width 1233 height 33
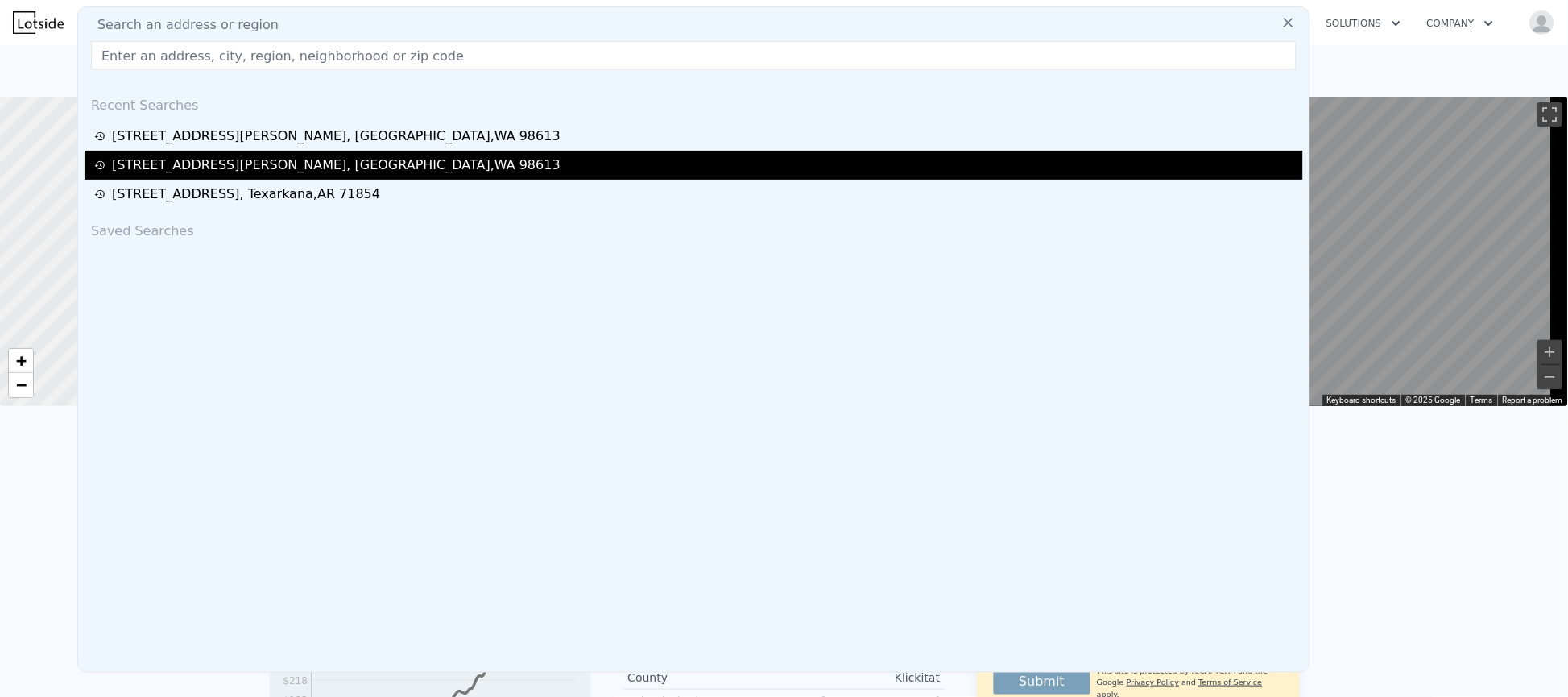
click at [280, 170] on div "[STREET_ADDRESS][PERSON_NAME]" at bounding box center [335, 165] width 449 height 20
type input "2"
type input "1848"
type input "3233023"
type input "$ 620,000"
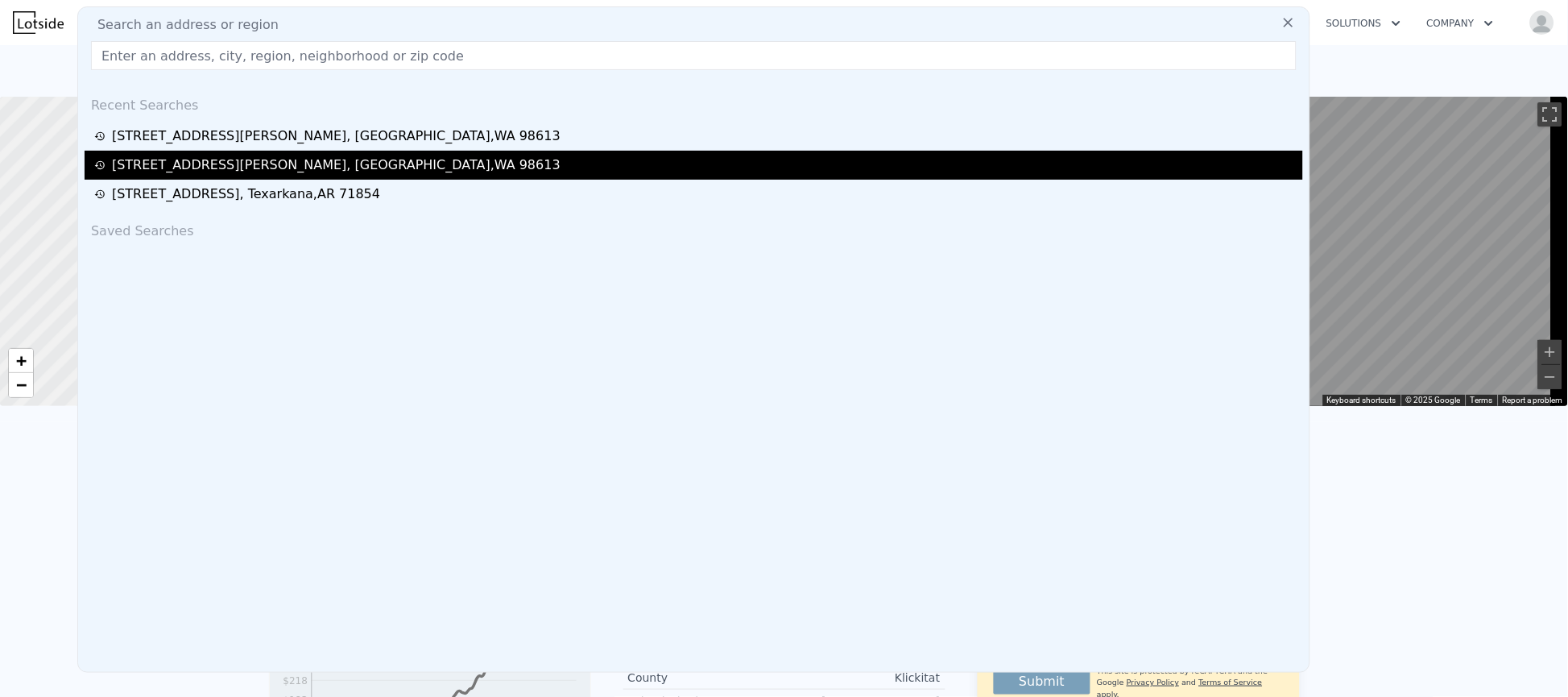
type input "4"
type input "-$ 123,071"
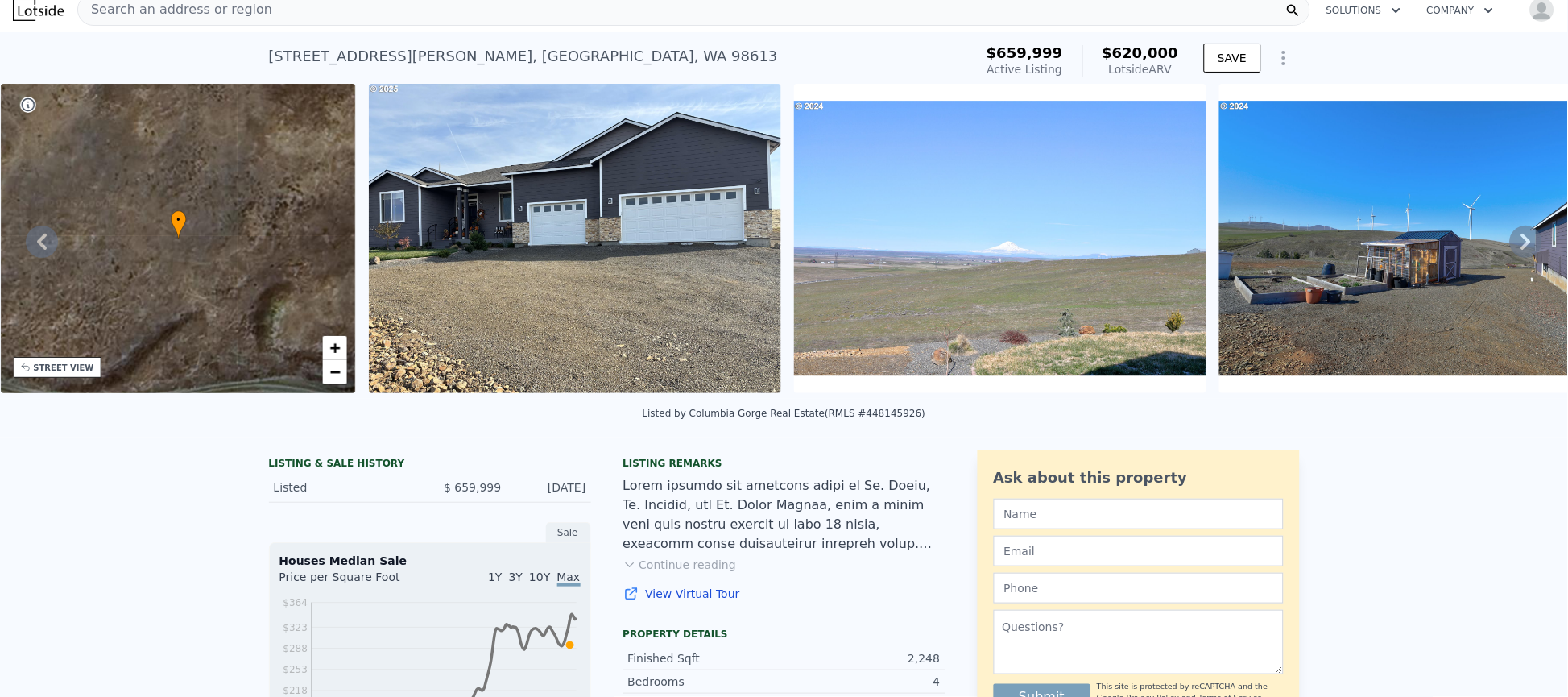
scroll to position [6, 0]
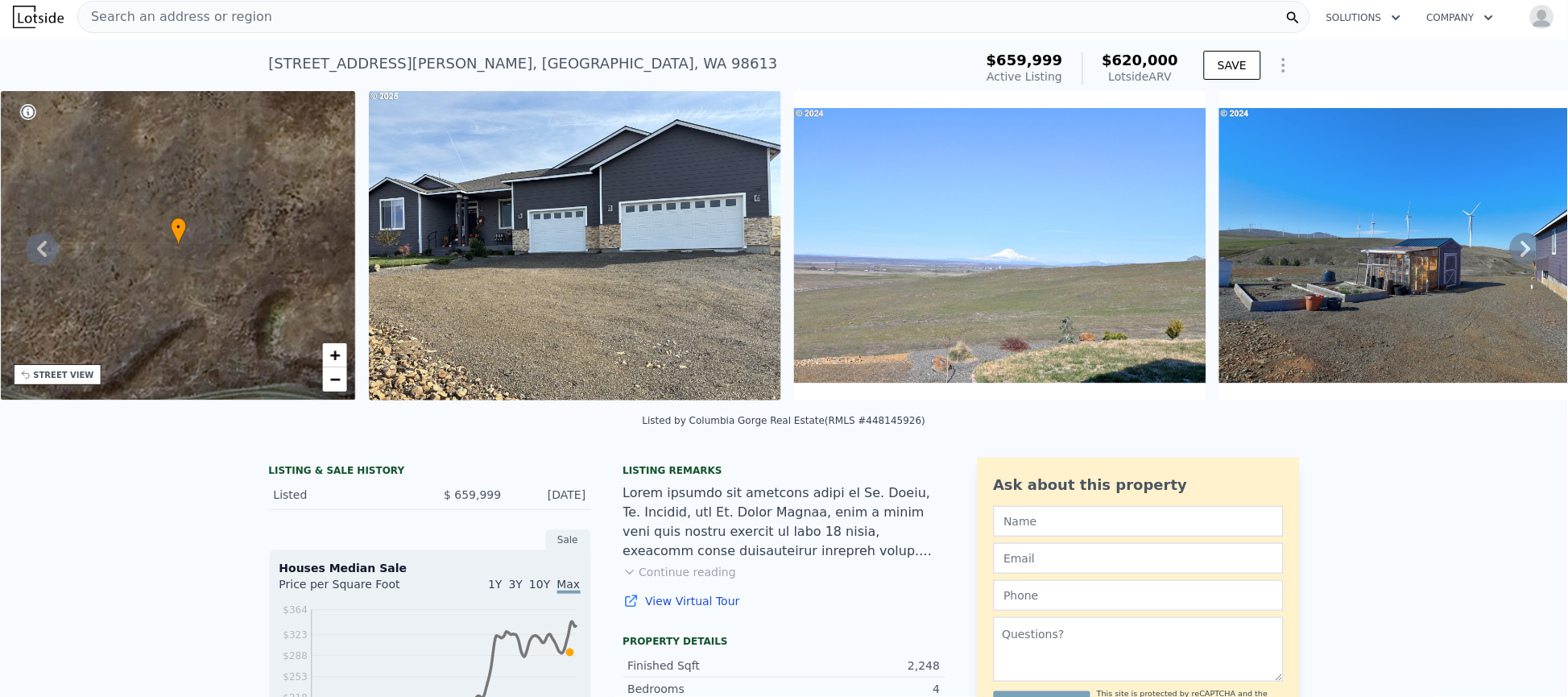
click at [1511, 260] on icon at bounding box center [1526, 249] width 33 height 33
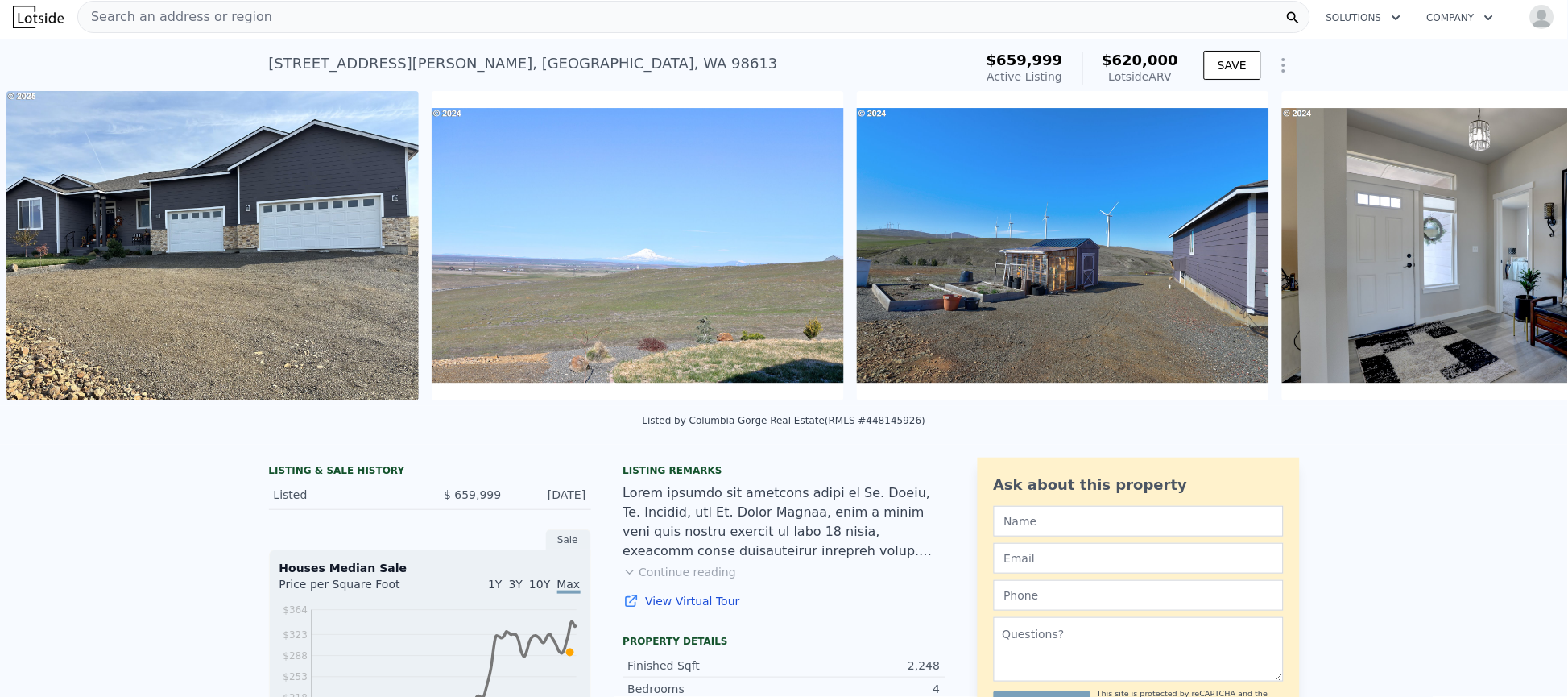
click at [1506, 257] on div "• + − • + − STREET VIEW ← Move left → Move right ↑ Move up ↓ Move down + Zoom i…" at bounding box center [784, 248] width 1568 height 315
click at [1510, 257] on icon at bounding box center [1526, 249] width 33 height 33
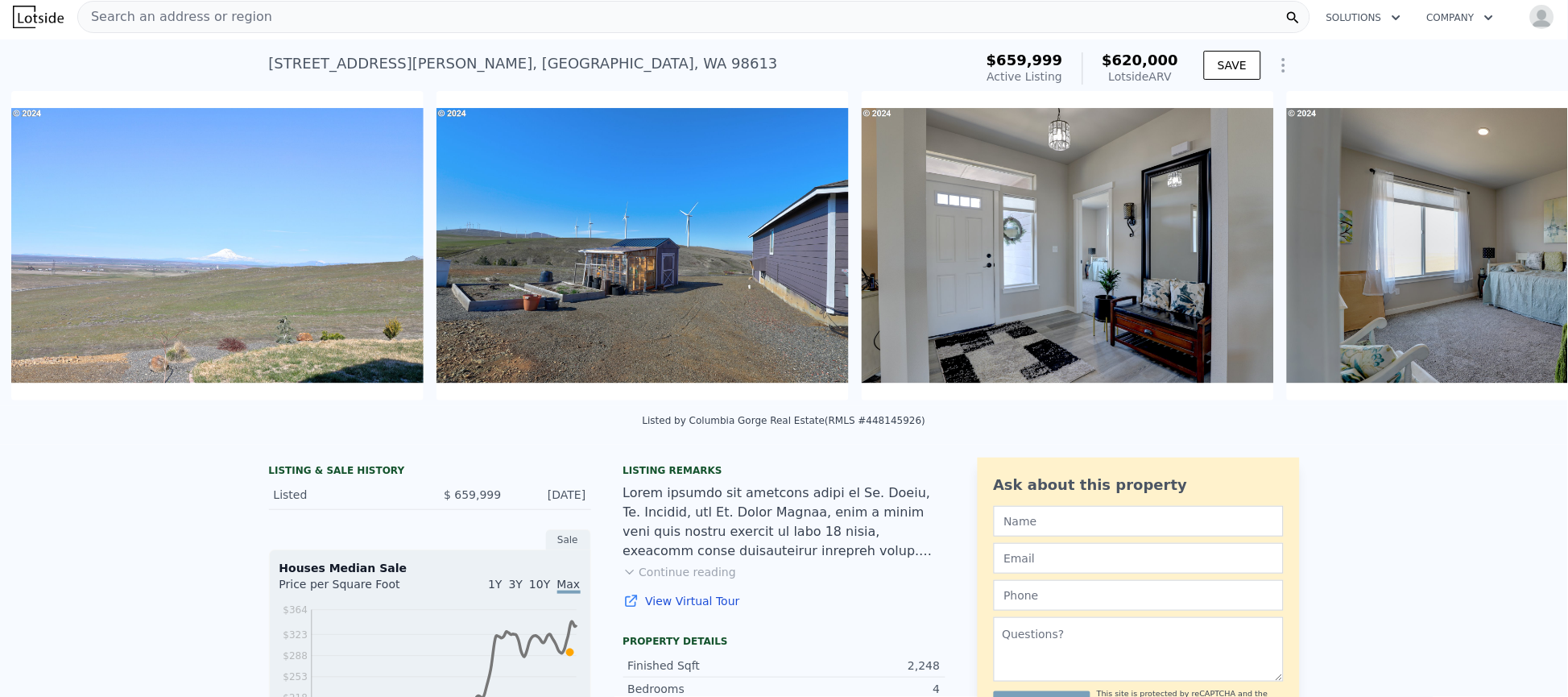
click at [1506, 257] on img at bounding box center [1493, 245] width 413 height 310
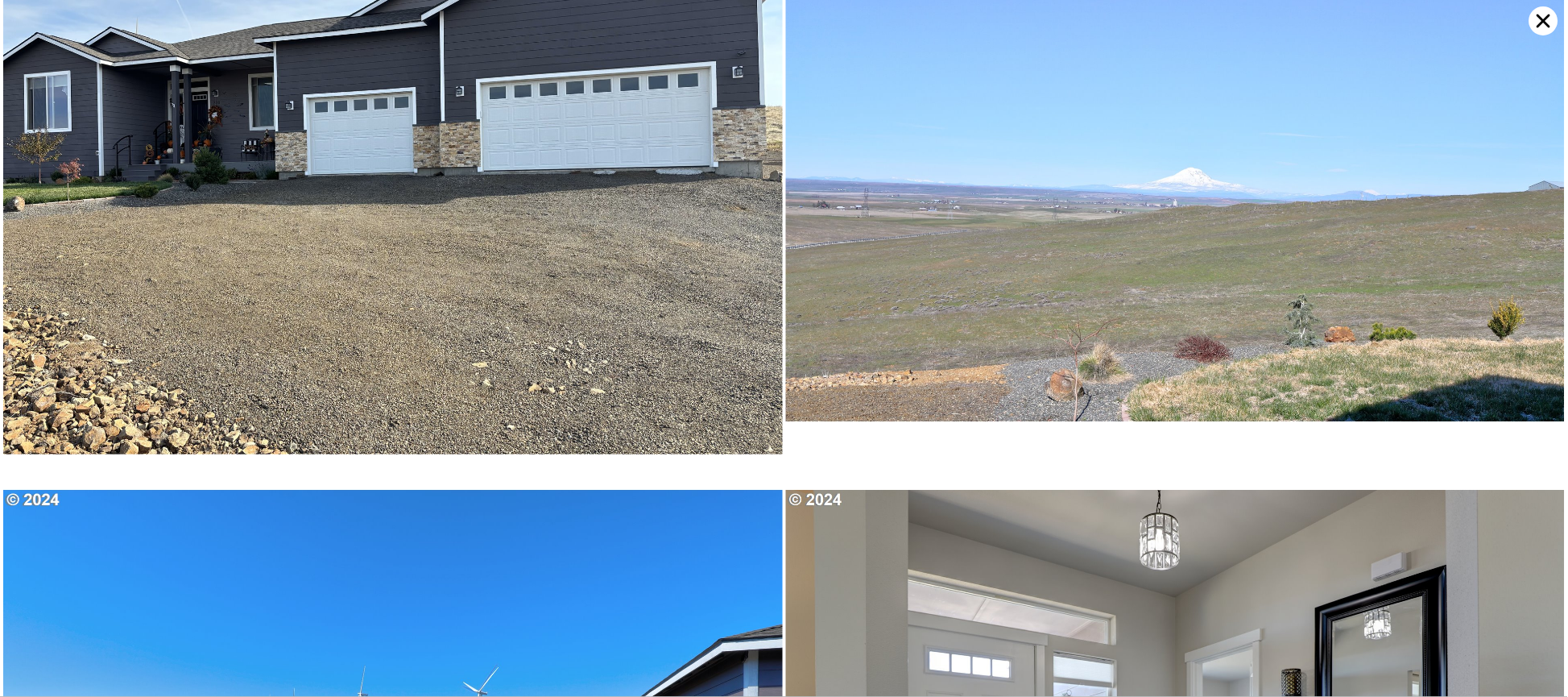
scroll to position [0, 0]
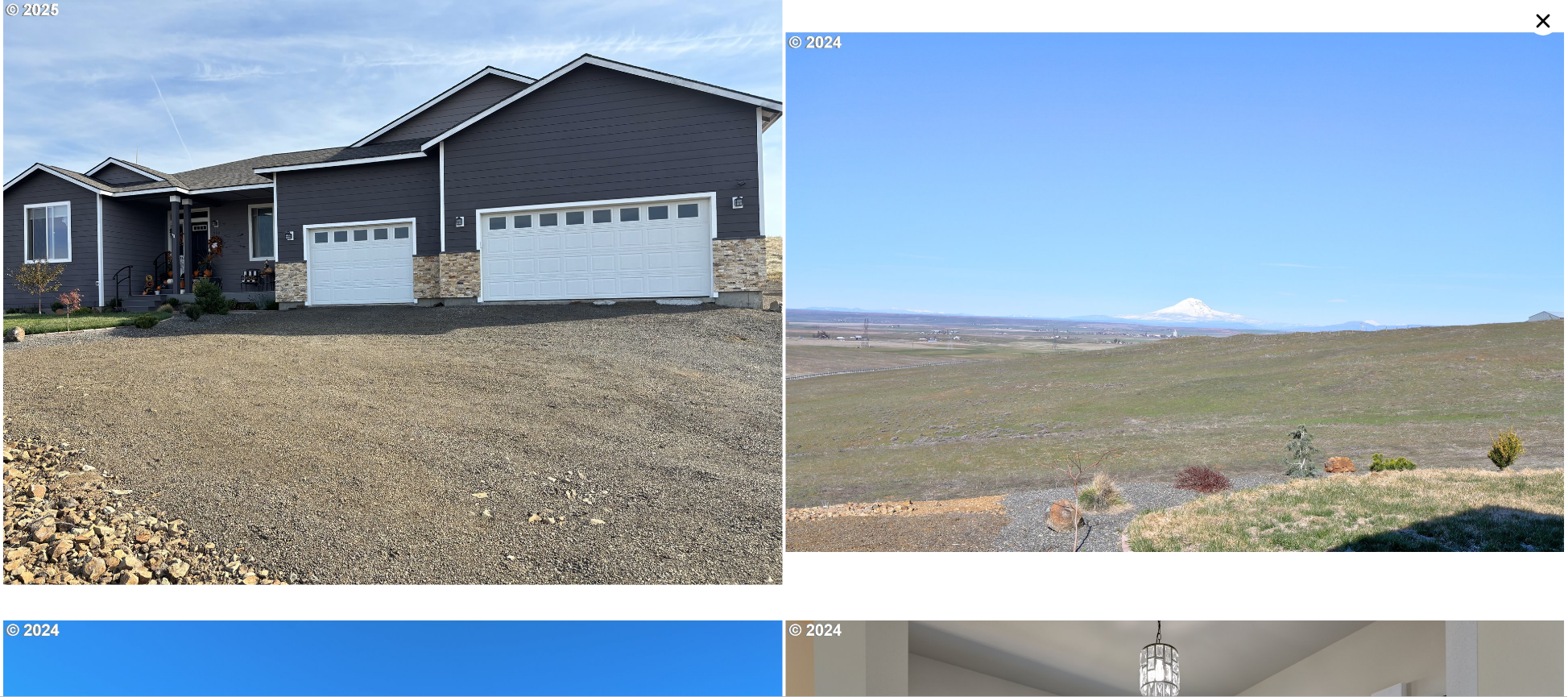
click at [1546, 20] on icon at bounding box center [1544, 21] width 14 height 14
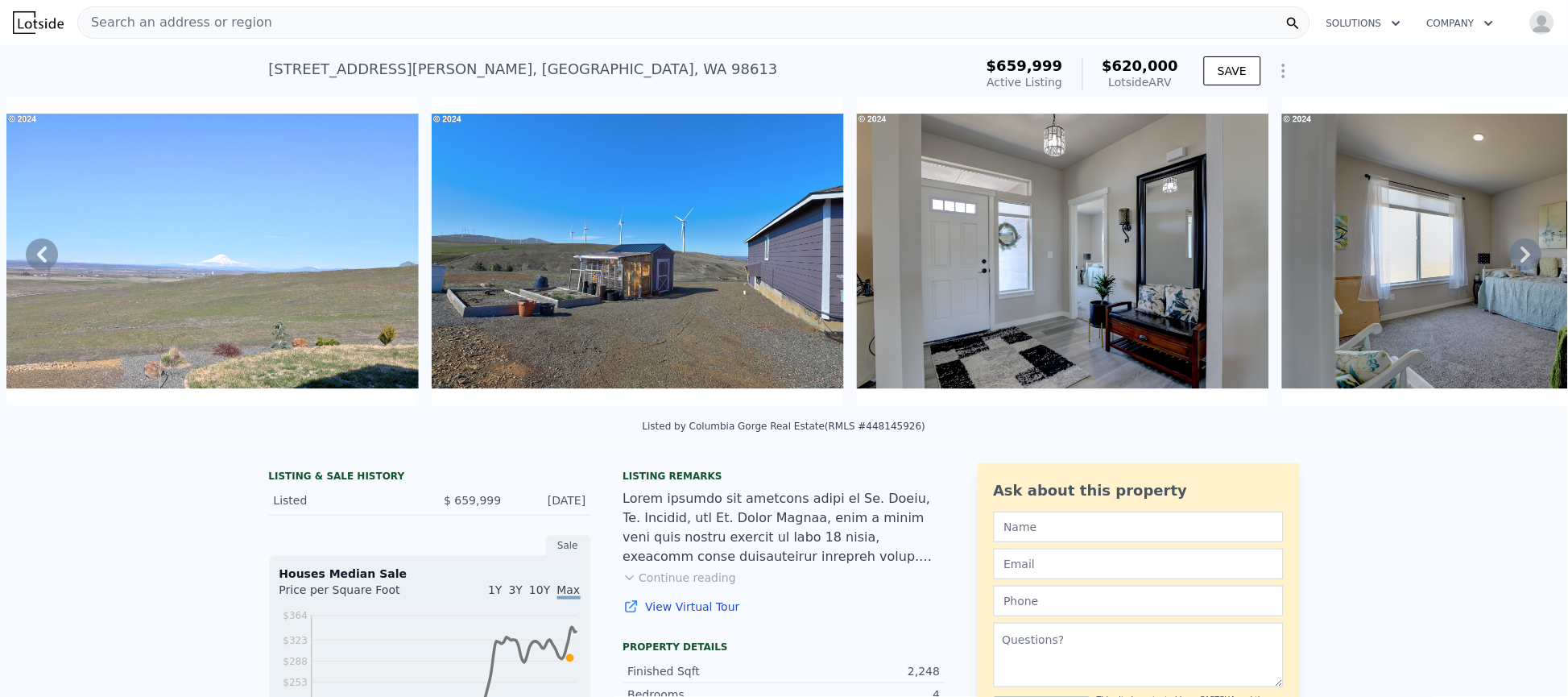
click at [625, 268] on img at bounding box center [637, 252] width 413 height 310
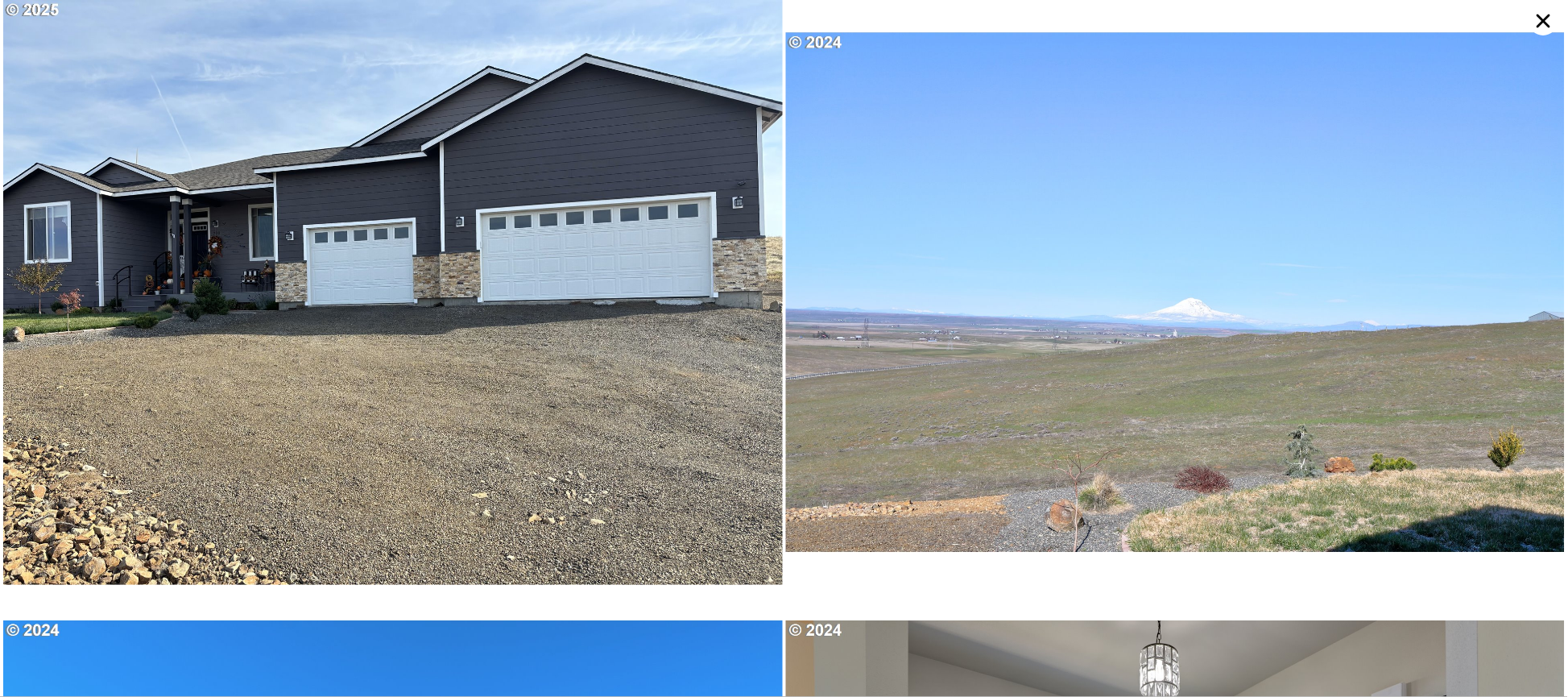
click at [1549, 14] on icon at bounding box center [1544, 21] width 29 height 29
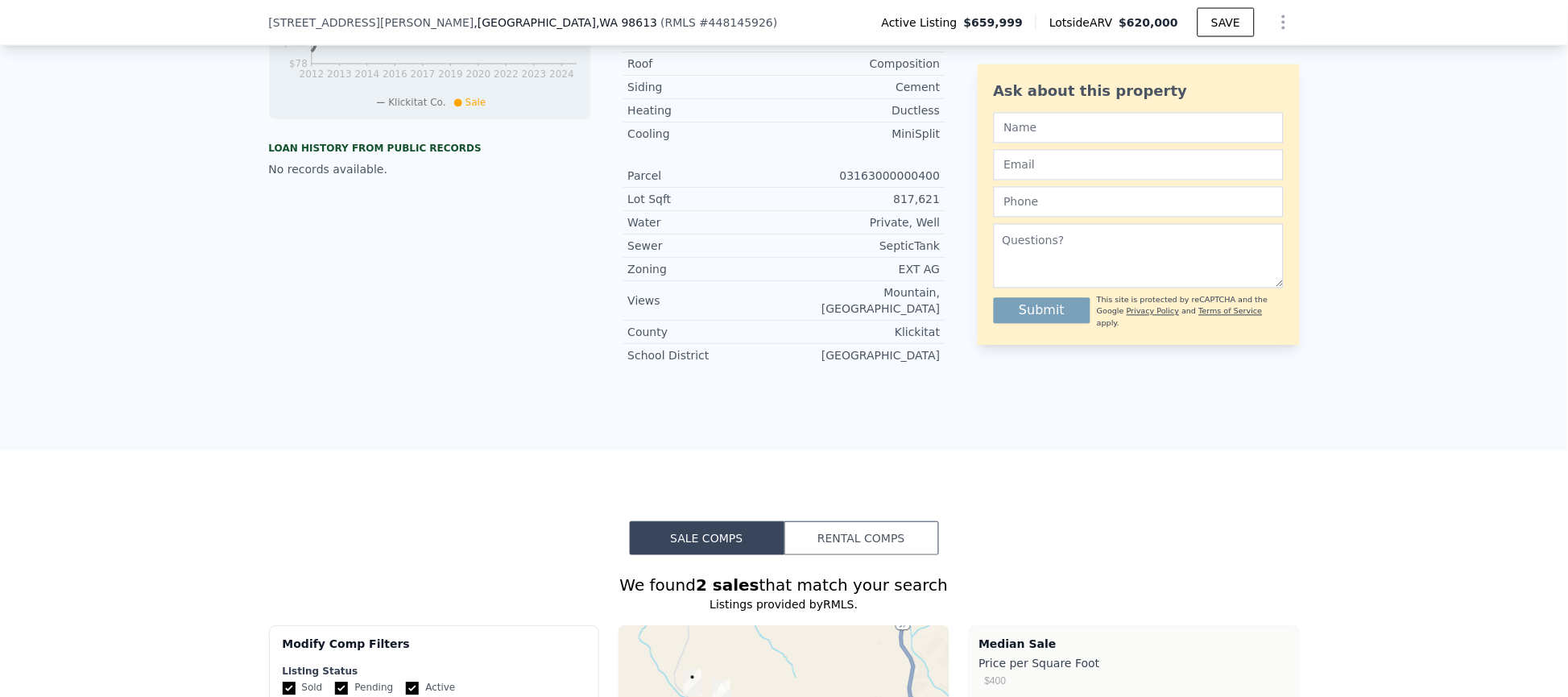
scroll to position [1324, 0]
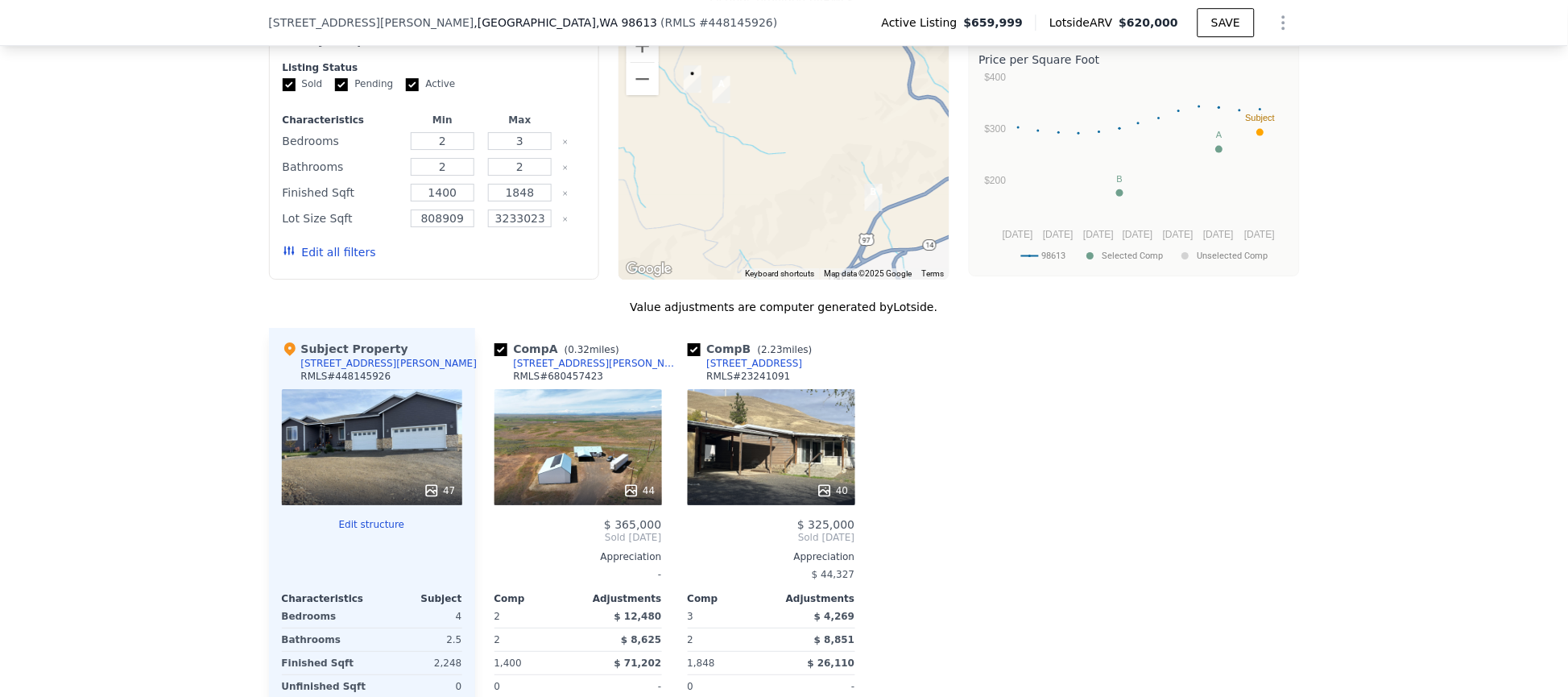
click at [582, 442] on div "44" at bounding box center [577, 446] width 167 height 116
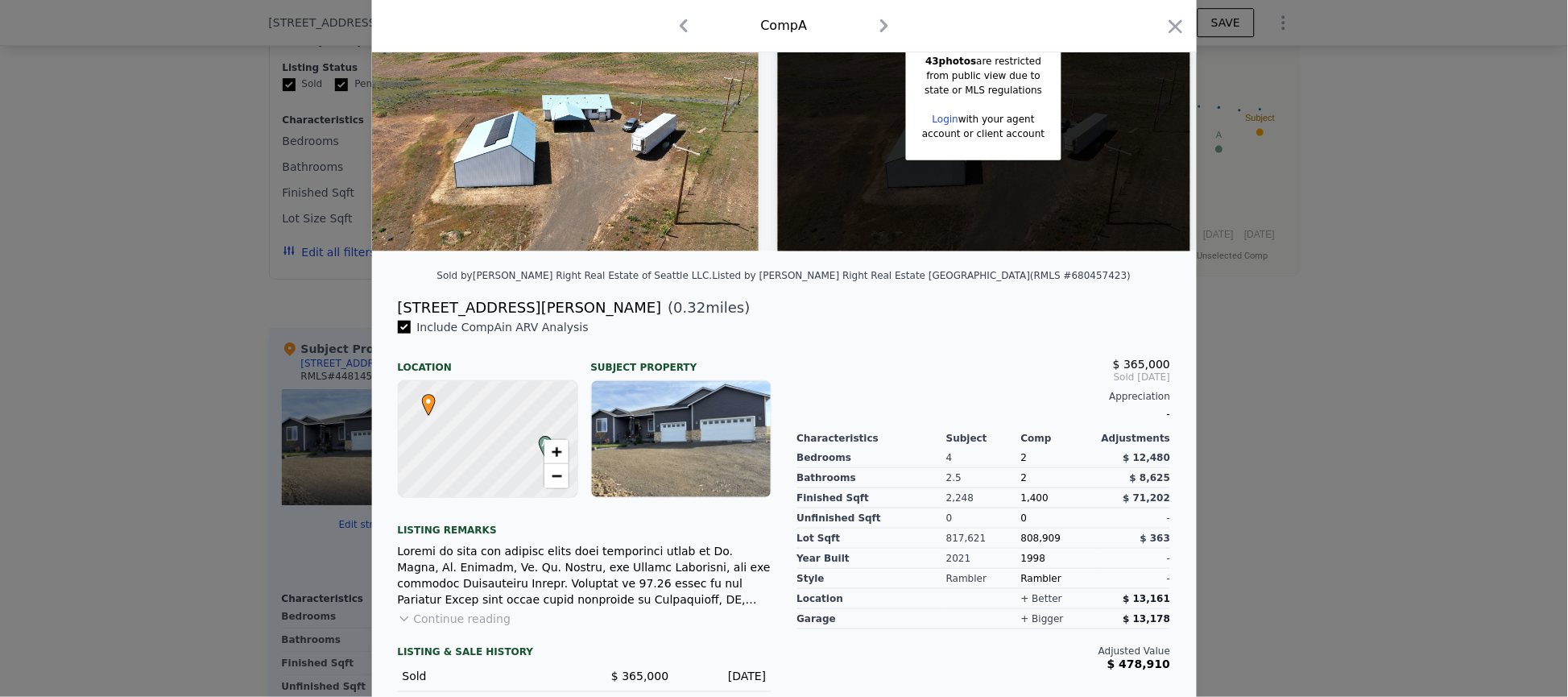
scroll to position [247, 0]
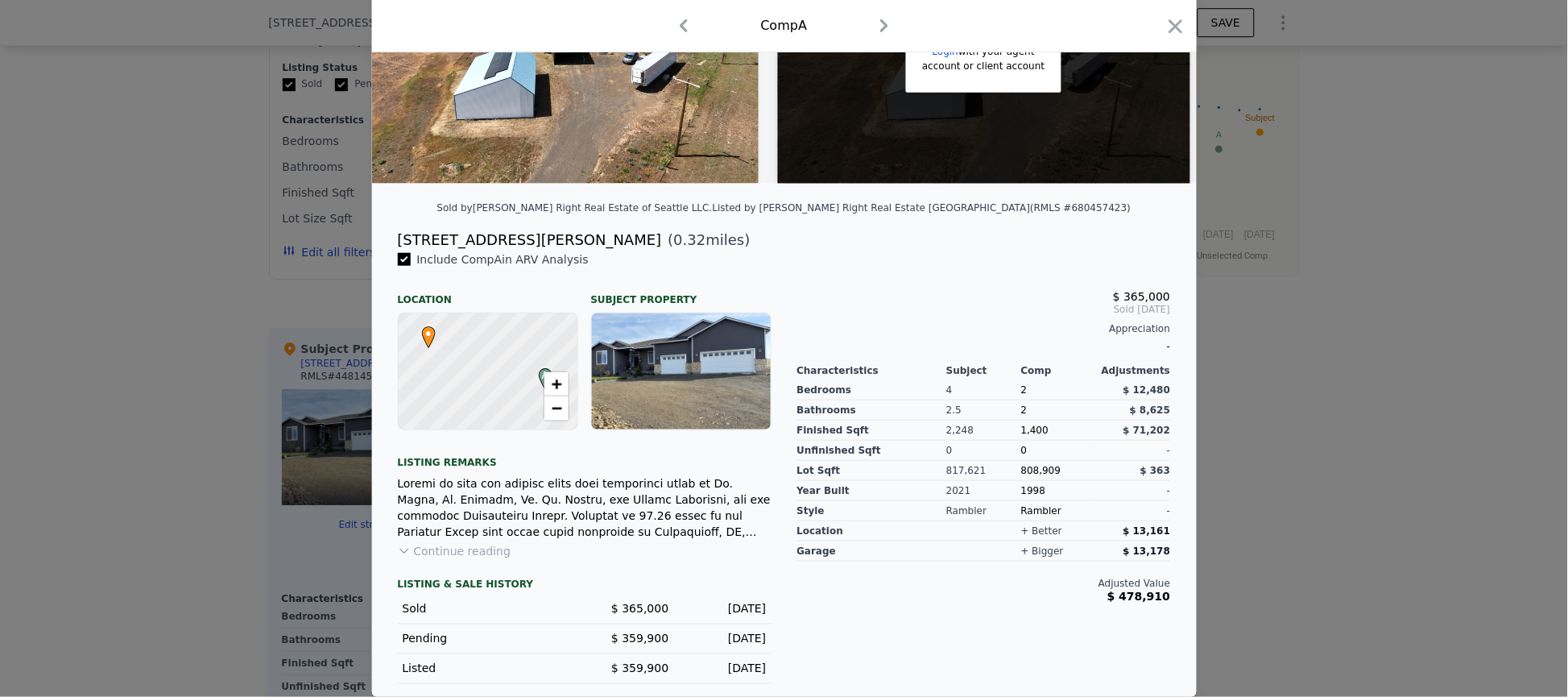
click at [706, 351] on div at bounding box center [681, 371] width 178 height 116
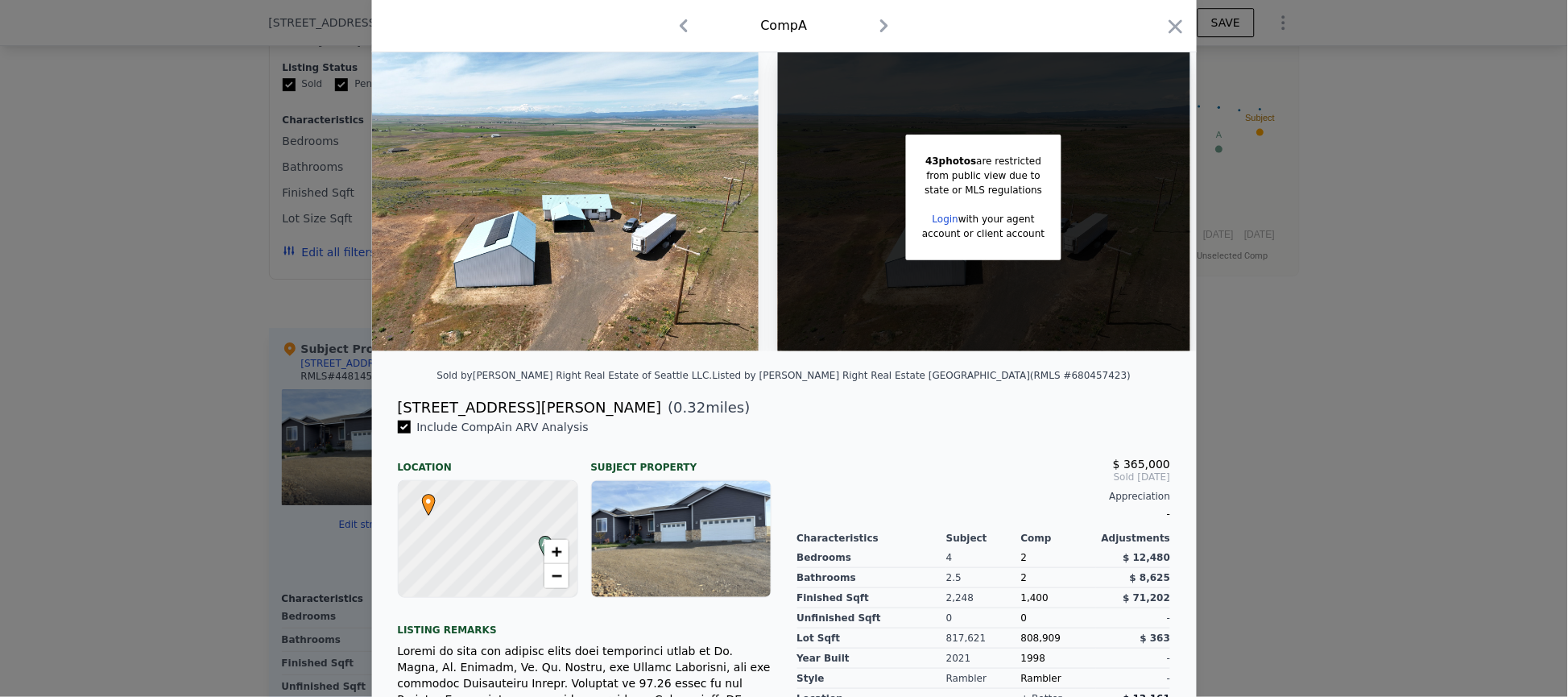
scroll to position [0, 0]
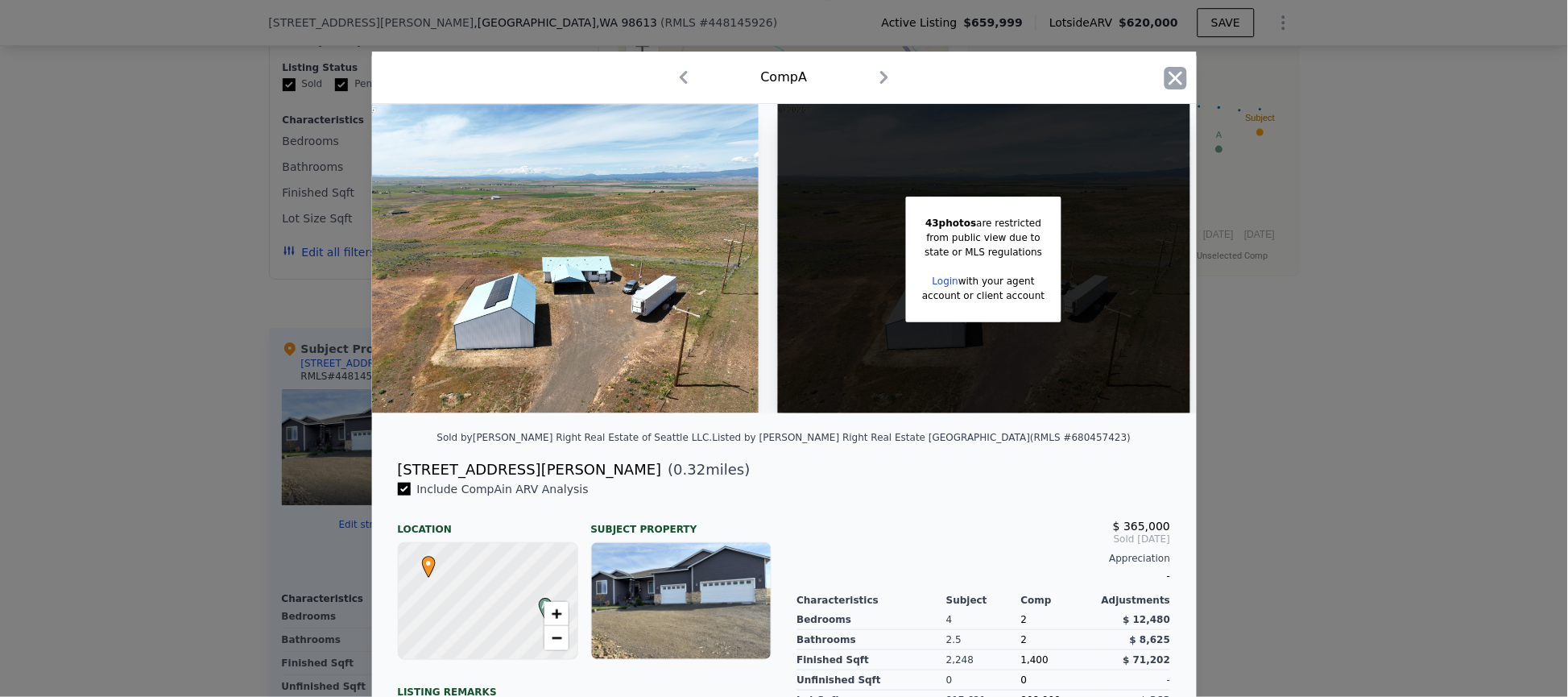
click at [1168, 75] on icon "button" at bounding box center [1175, 78] width 14 height 14
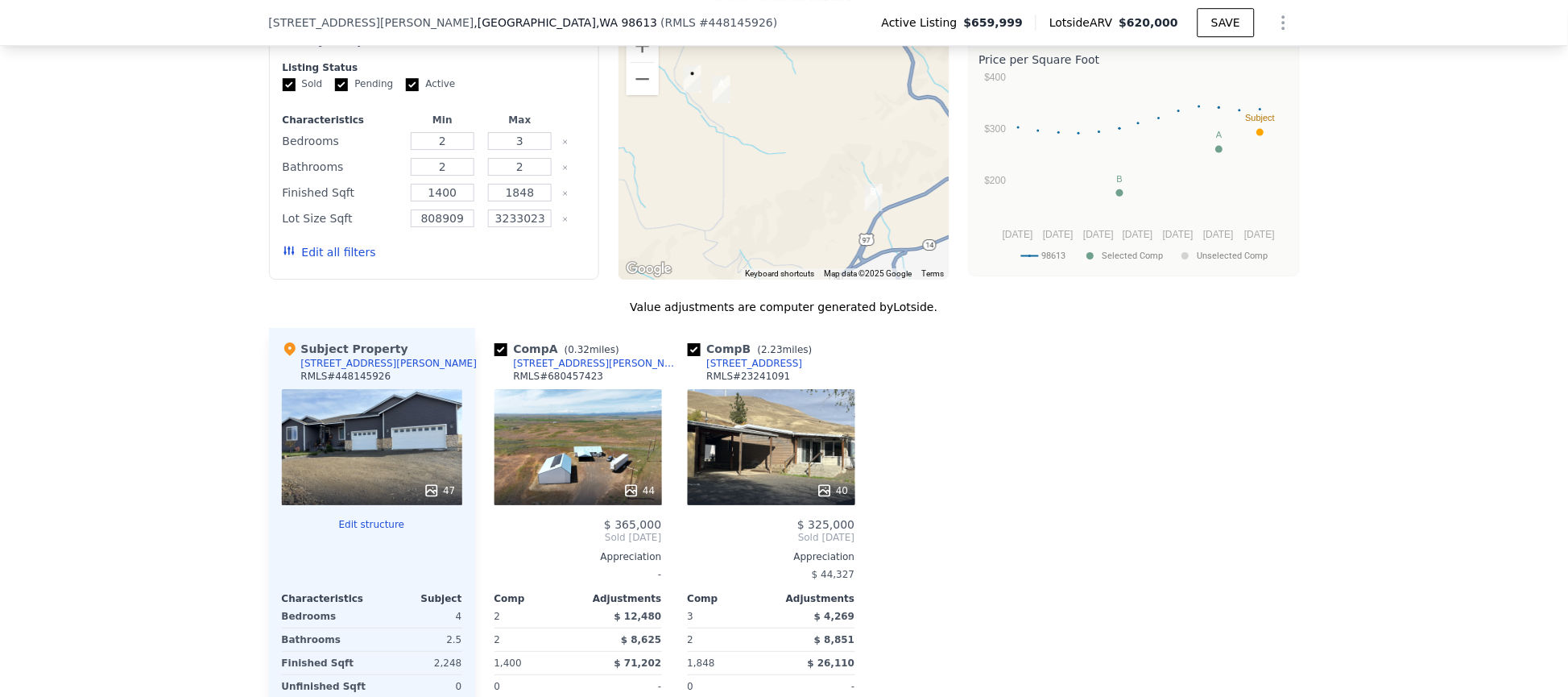
click at [787, 474] on div "40" at bounding box center [771, 446] width 167 height 116
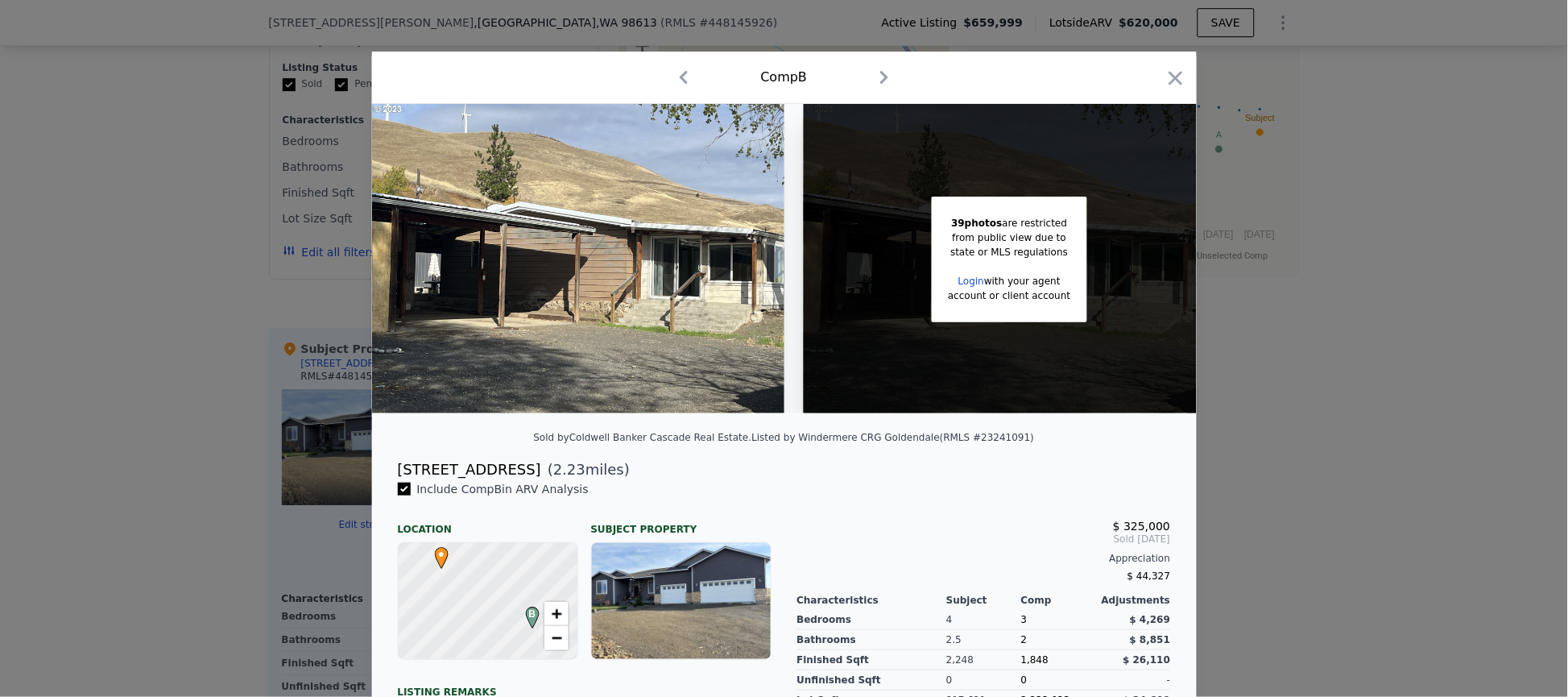
scroll to position [0, 26]
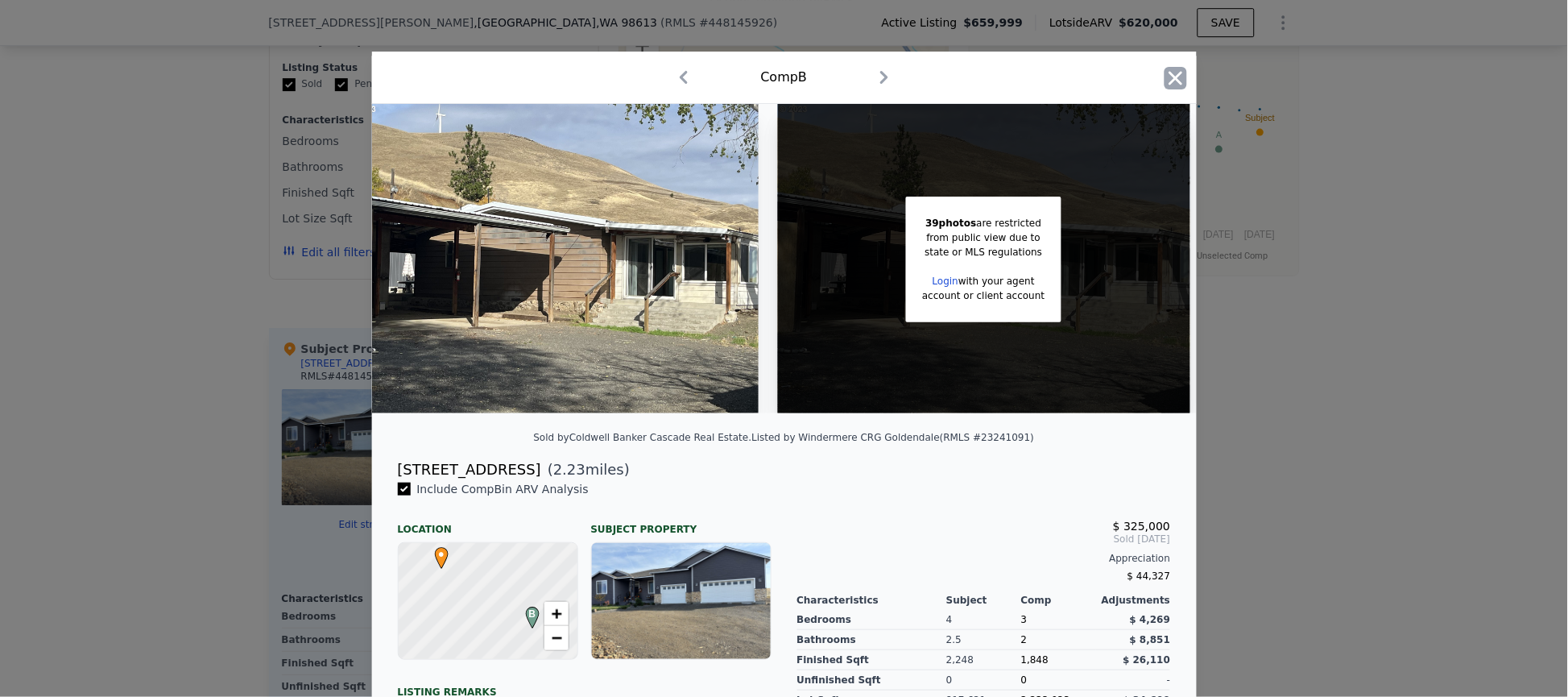
click at [1173, 76] on icon "button" at bounding box center [1176, 78] width 22 height 22
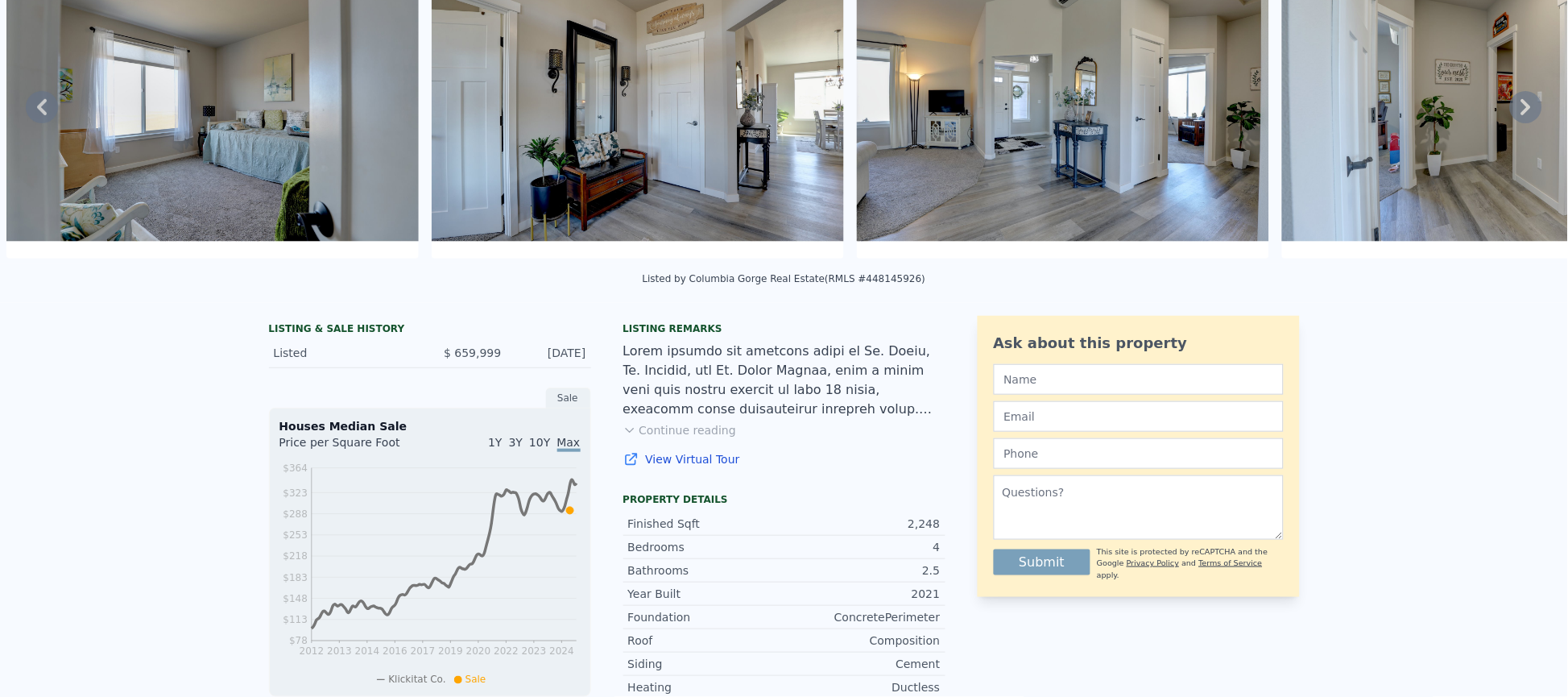
scroll to position [6, 0]
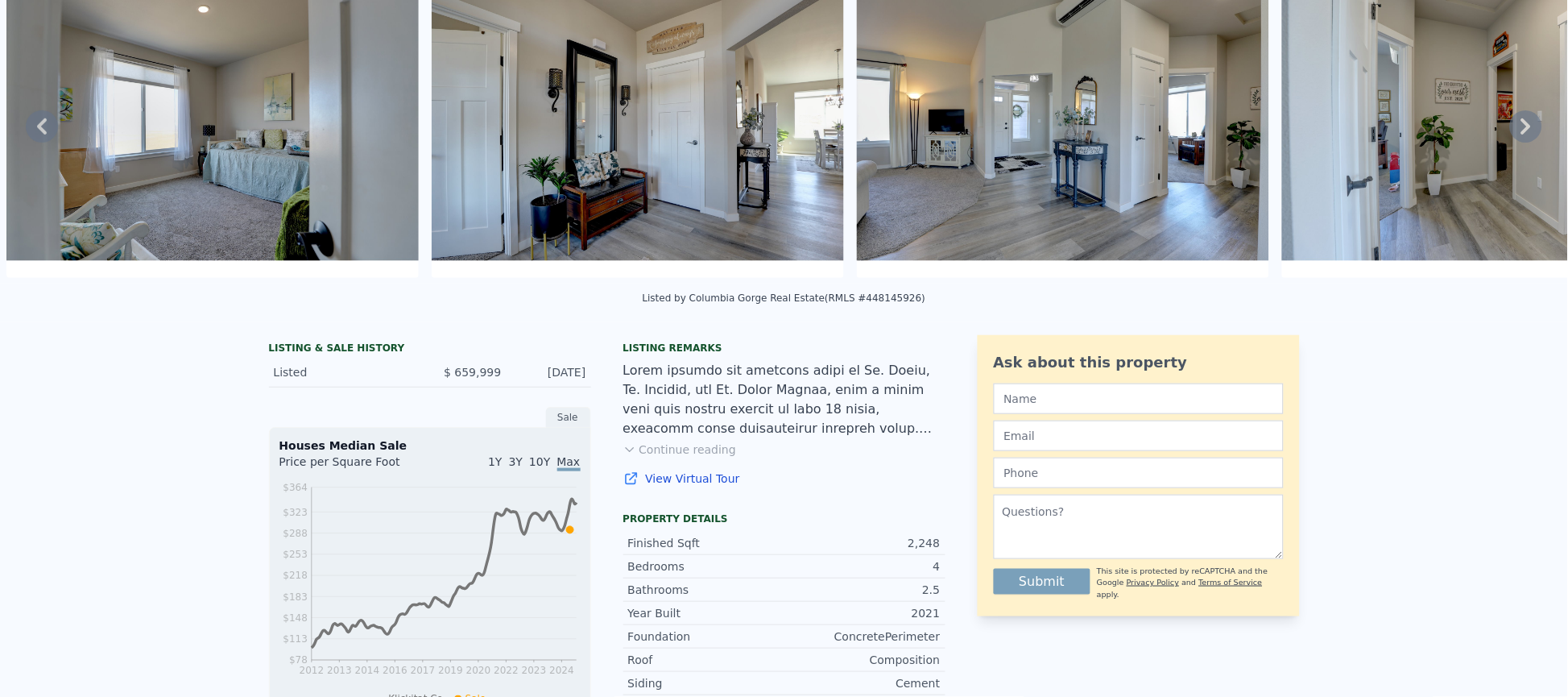
scroll to position [6, 0]
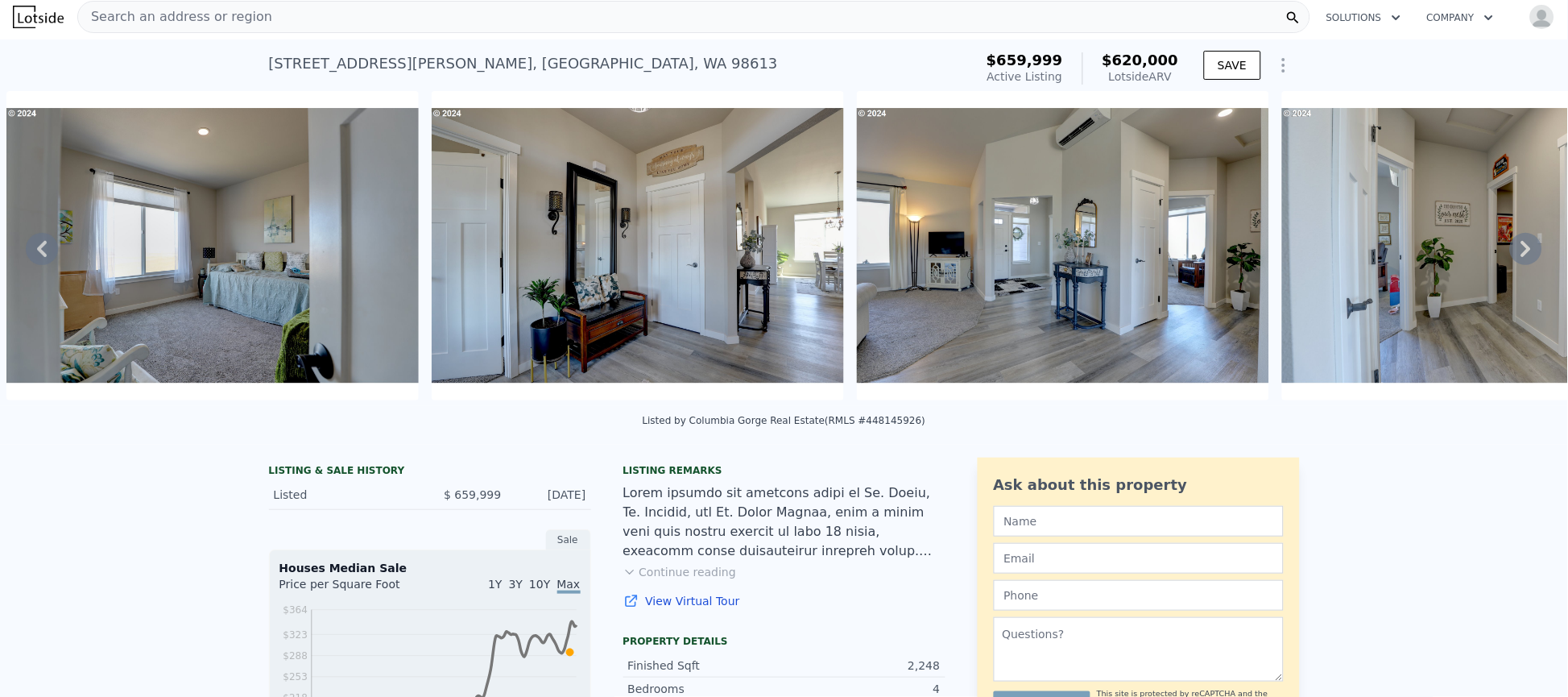
click at [37, 265] on icon at bounding box center [42, 249] width 33 height 33
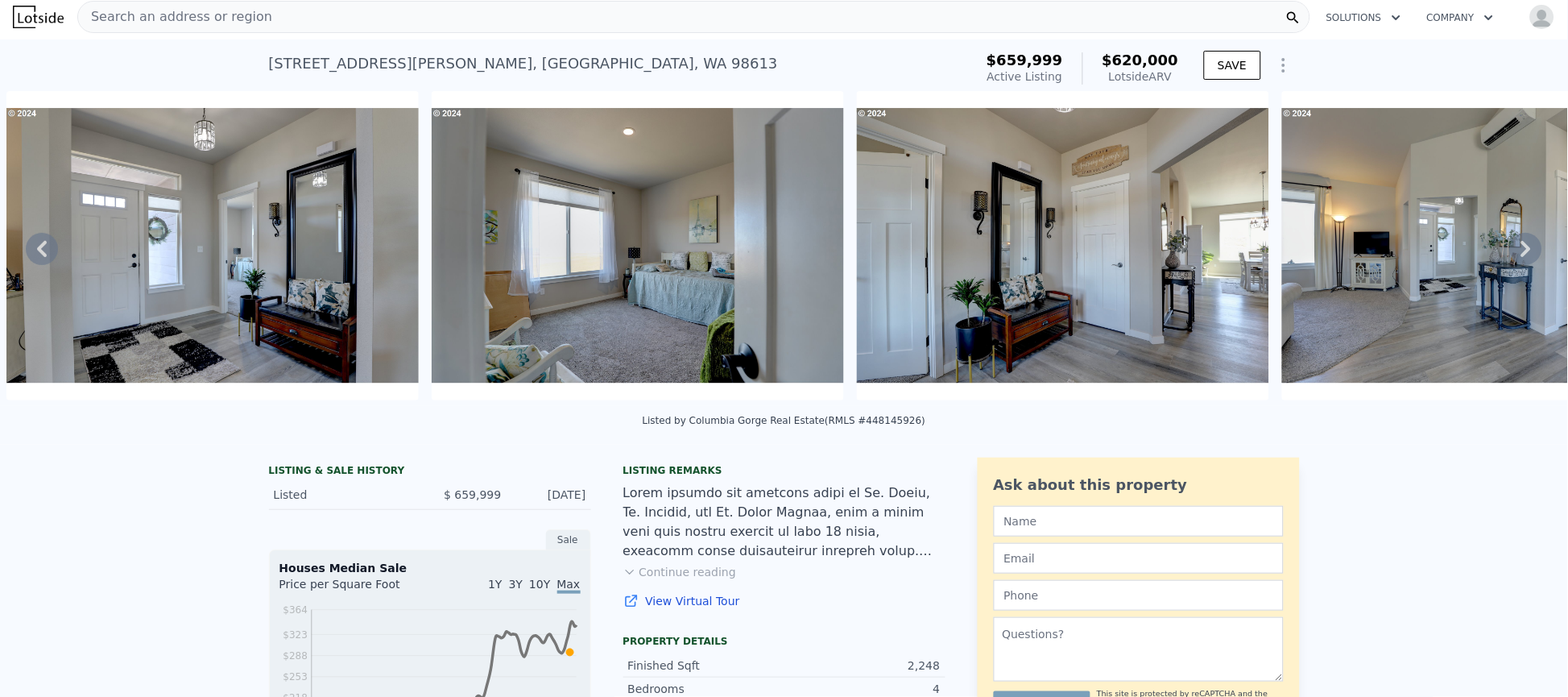
click at [37, 265] on icon at bounding box center [42, 249] width 33 height 33
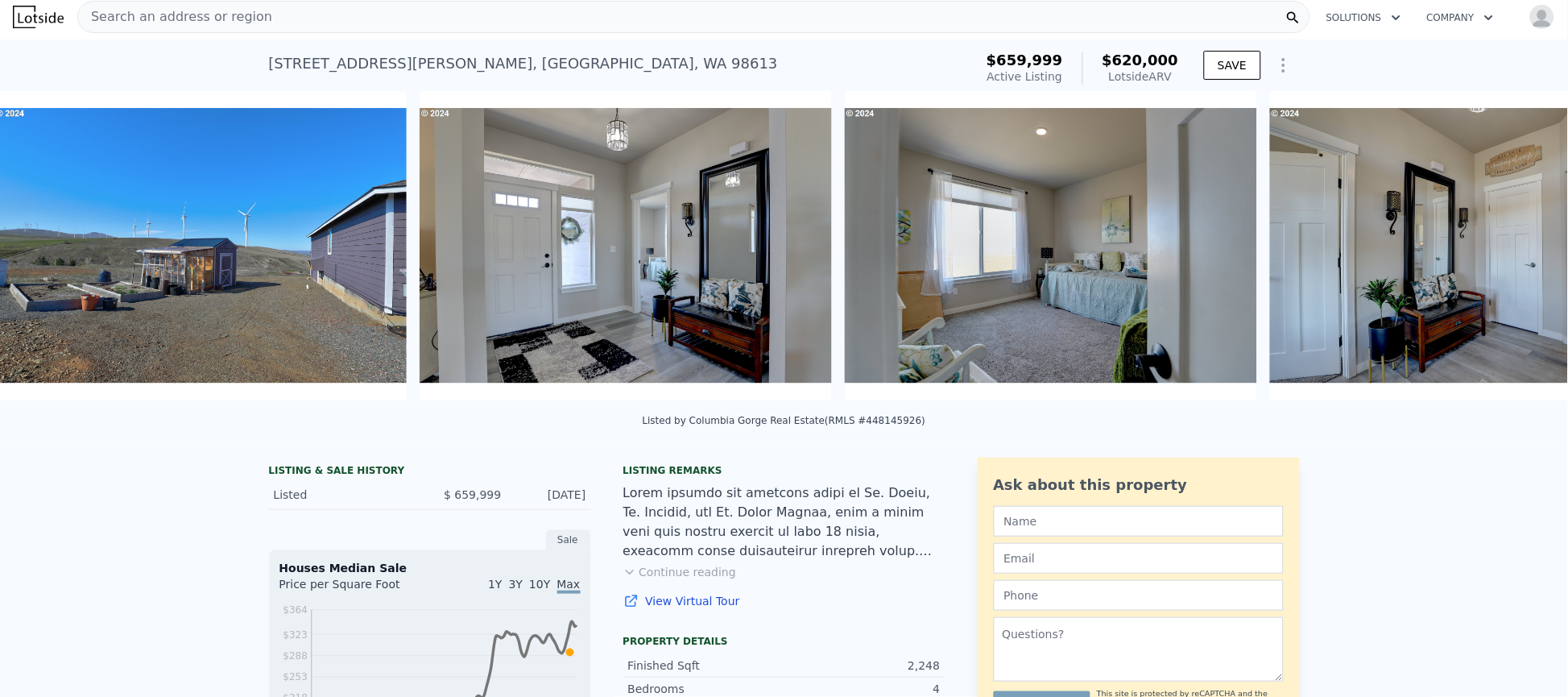
scroll to position [0, 1587]
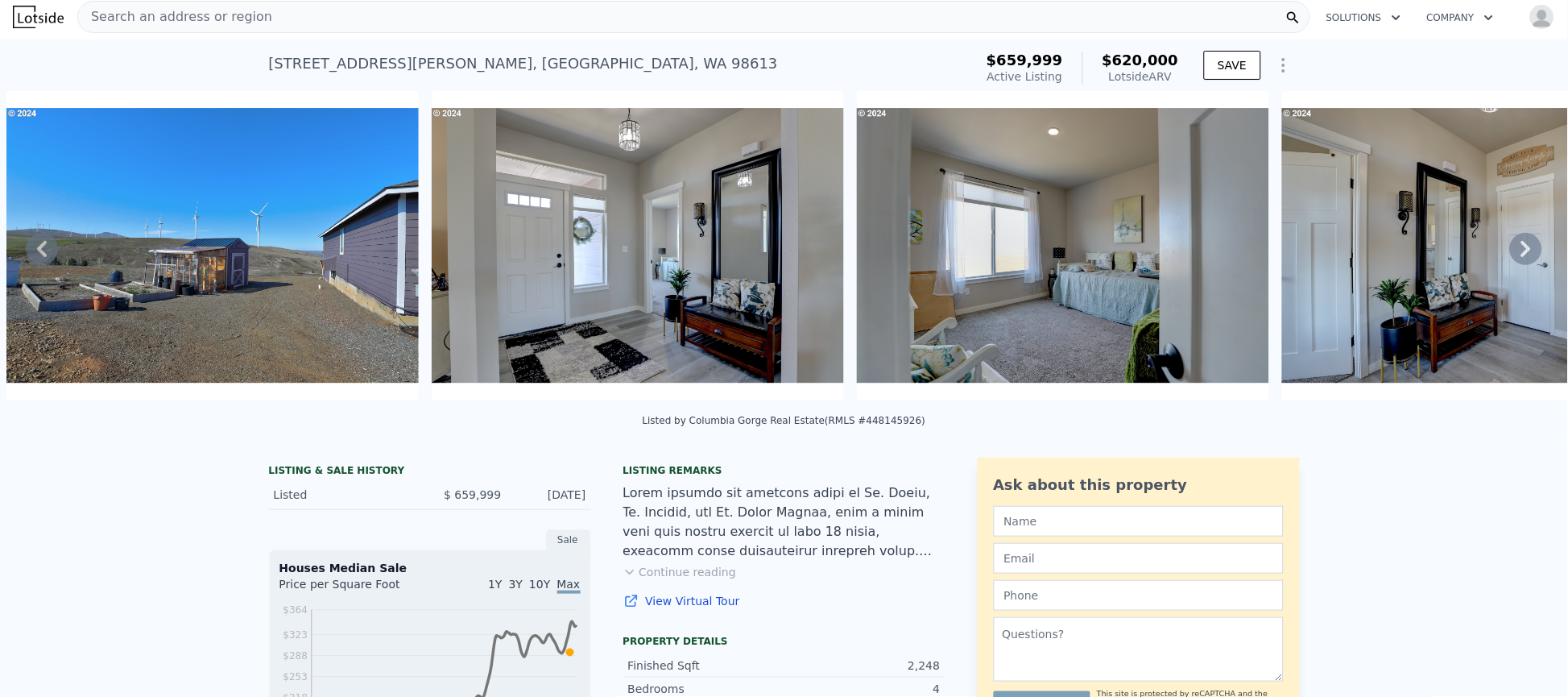
click at [37, 265] on icon at bounding box center [42, 249] width 33 height 33
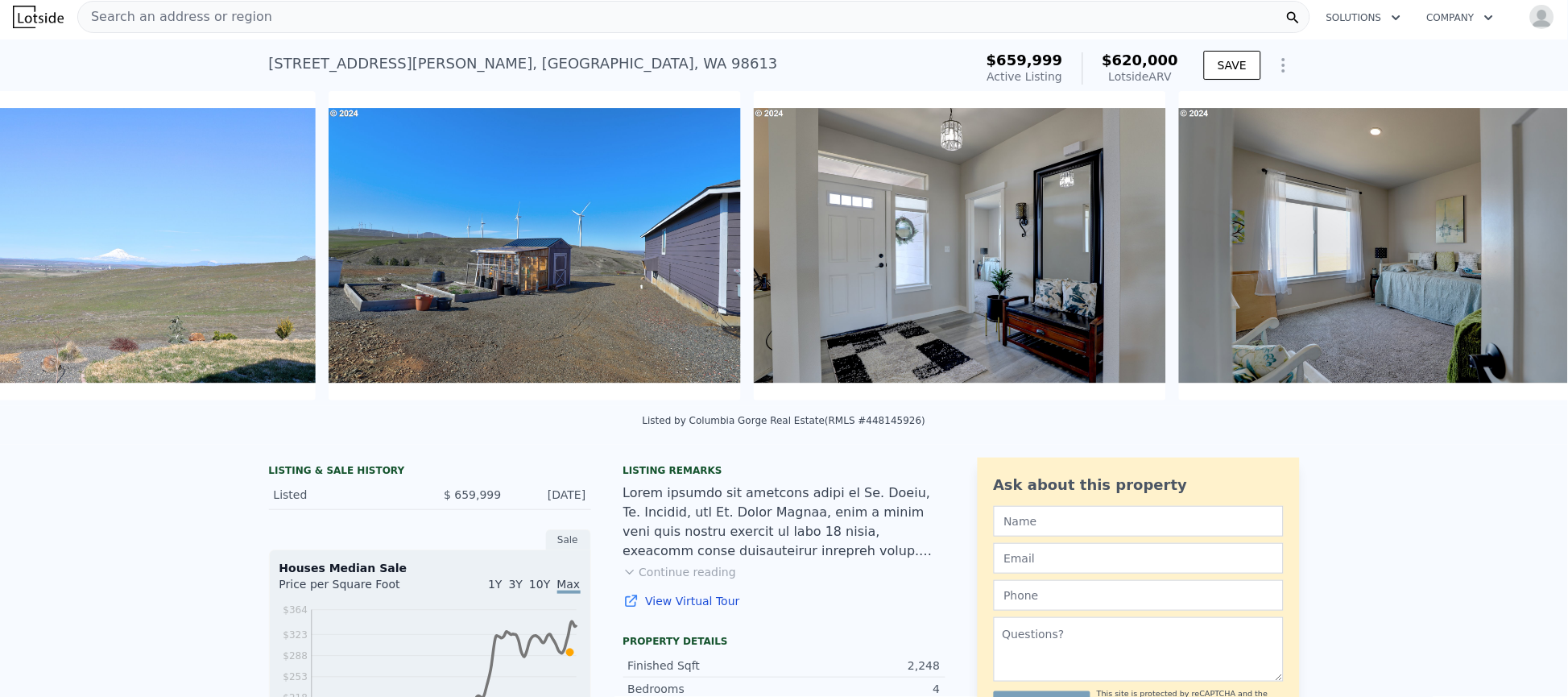
scroll to position [0, 1162]
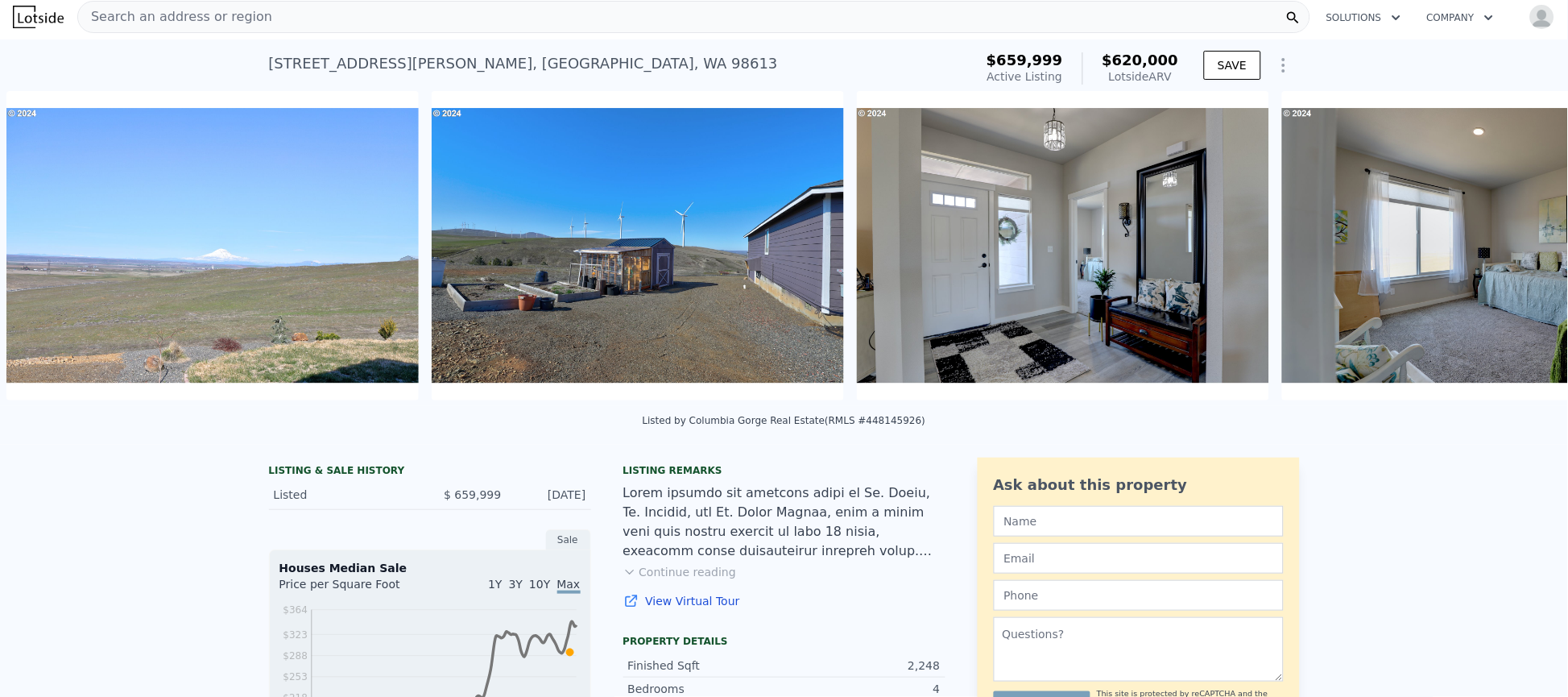
click at [37, 267] on img at bounding box center [213, 245] width 413 height 310
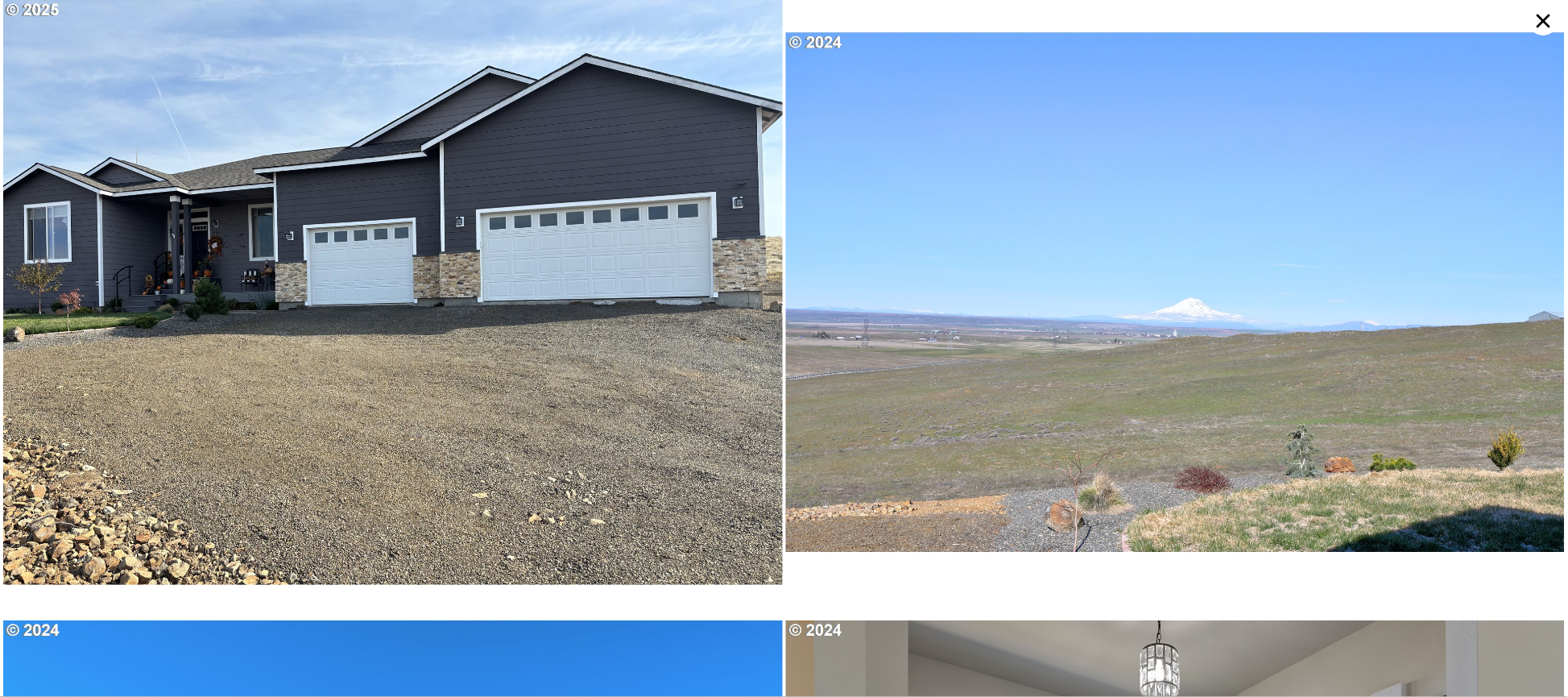
click at [1542, 23] on icon at bounding box center [1544, 21] width 14 height 14
